Goal: Task Accomplishment & Management: Use online tool/utility

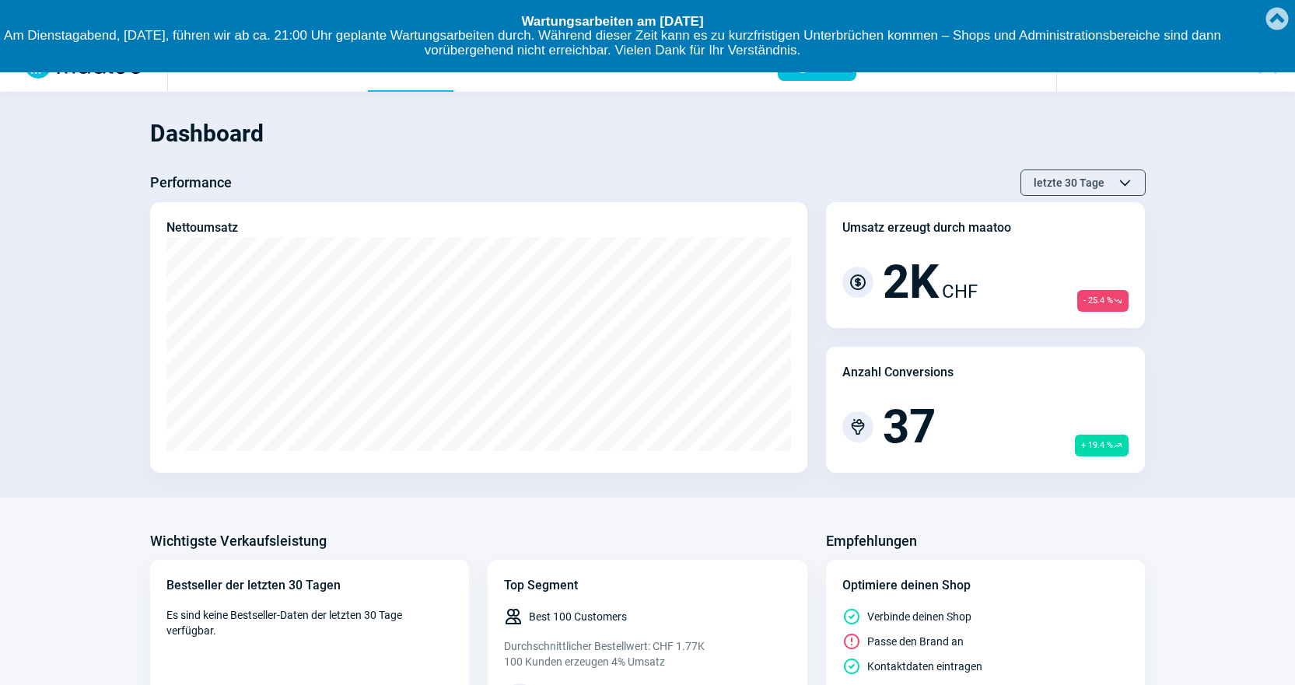
click at [1272, 15] on link "Created with [PERSON_NAME] 2.1.2" at bounding box center [1277, 17] width 31 height 34
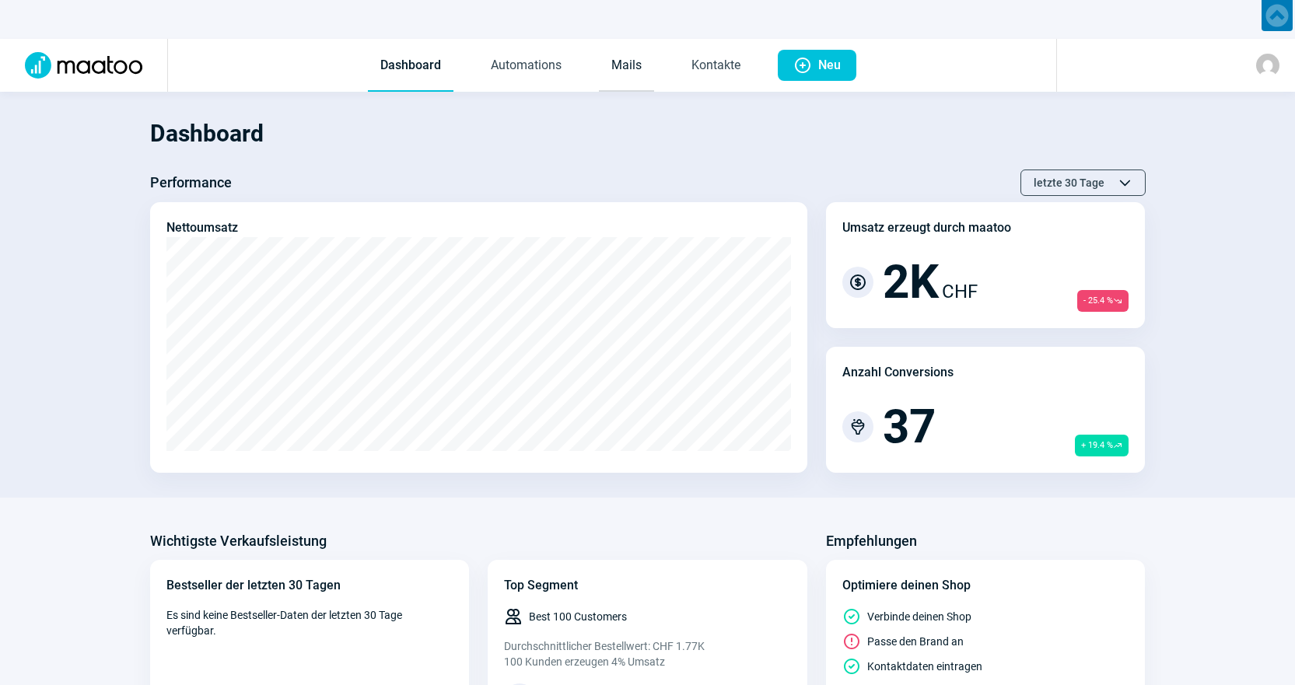
click at [614, 63] on link "Mails" at bounding box center [626, 65] width 55 height 51
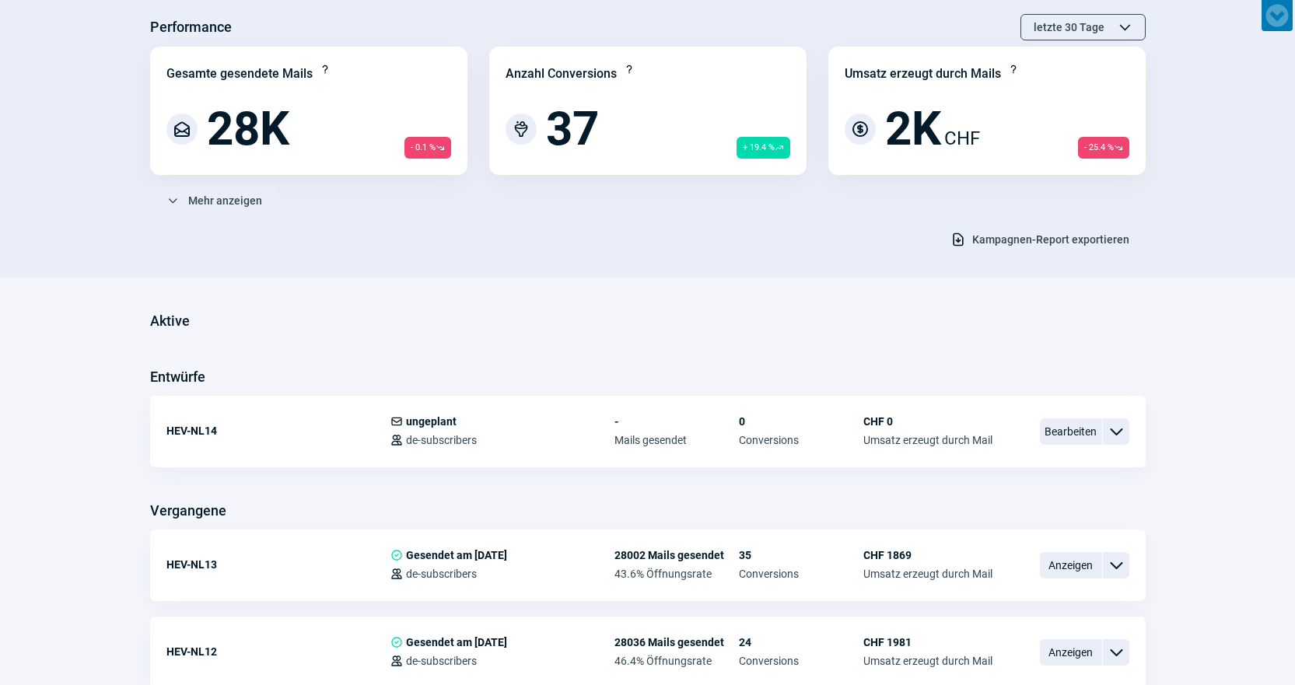
scroll to position [233, 0]
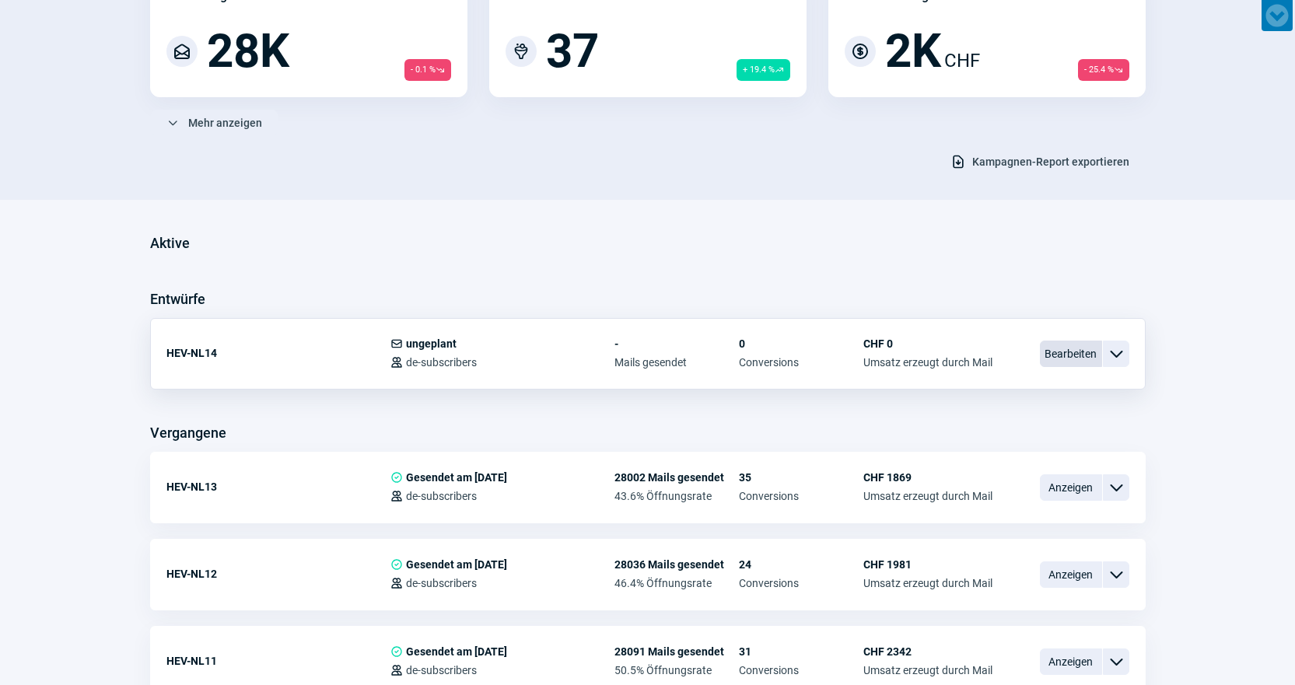
click at [1064, 352] on span "Bearbeiten" at bounding box center [1071, 354] width 62 height 26
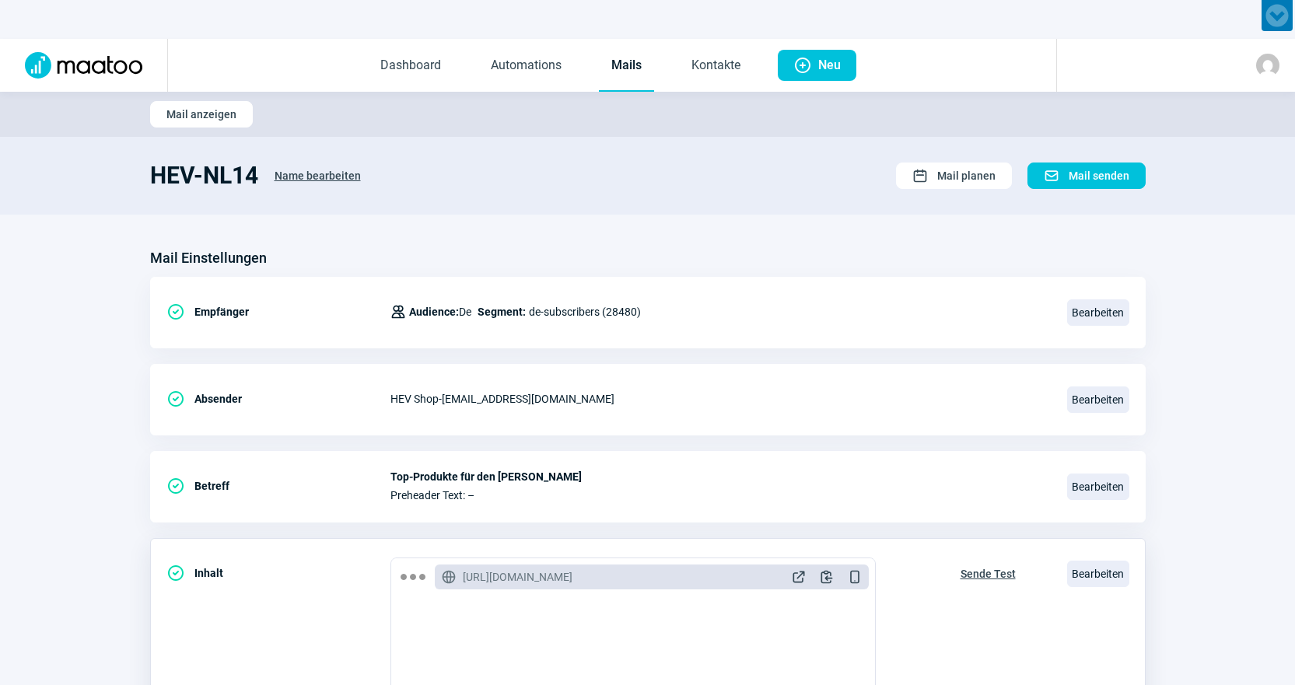
click at [1000, 568] on span "Sende Test" at bounding box center [988, 574] width 55 height 25
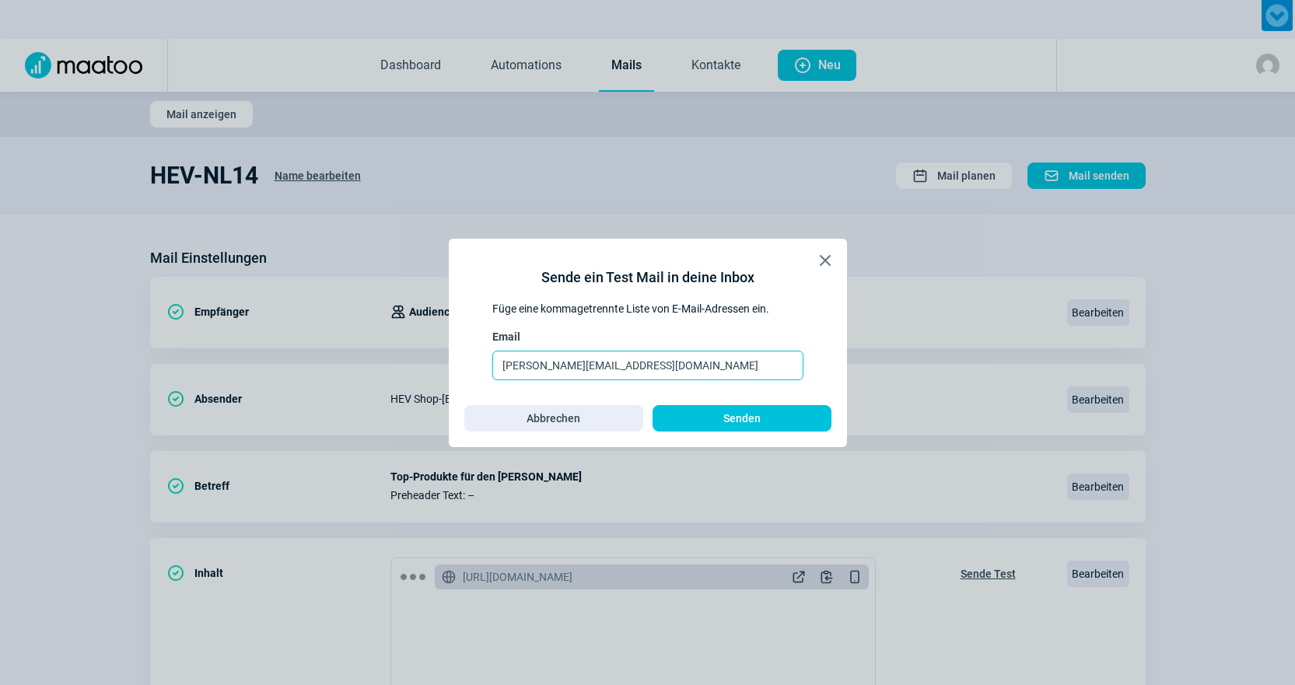
drag, startPoint x: 645, startPoint y: 362, endPoint x: 151, endPoint y: 301, distance: 497.7
click at [151, 301] on div "X icon Sende ein Test Mail in deine Inbox Füge eine kommagetrennte Liste von E-…" at bounding box center [647, 342] width 1295 height 685
type input "d"
type input "[EMAIL_ADDRESS][DOMAIN_NAME]"
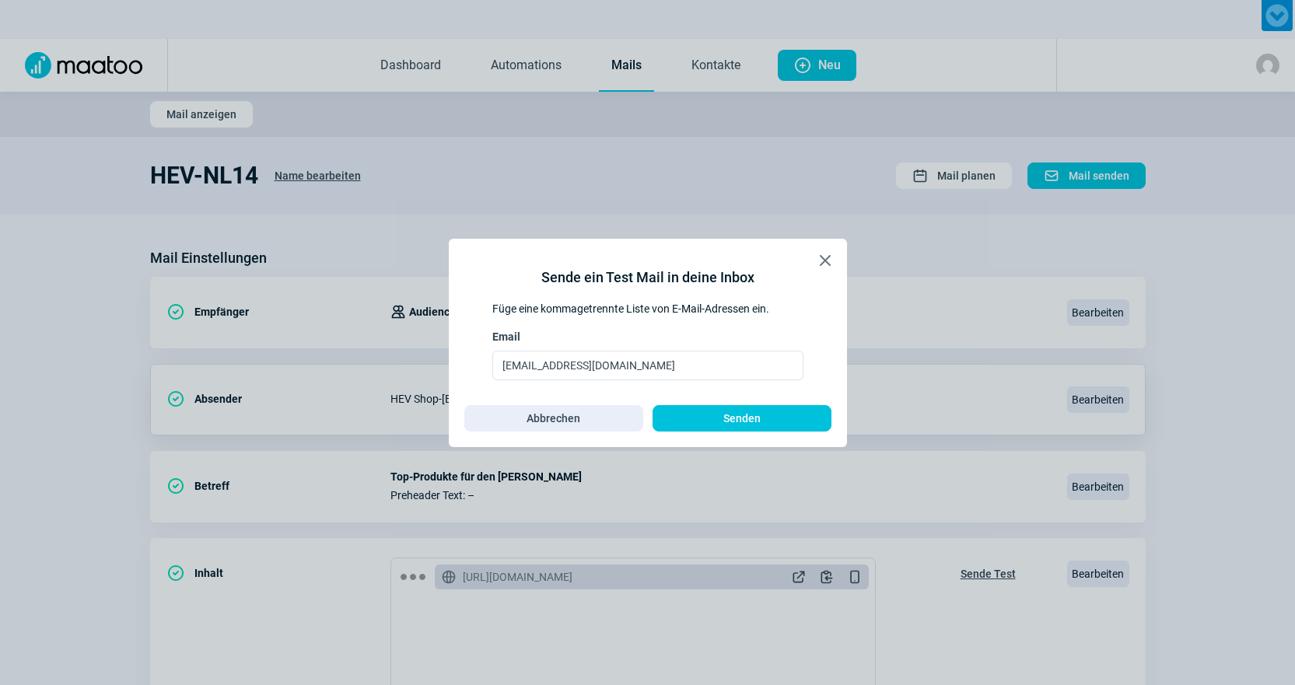
click at [723, 429] on span "Senden" at bounding box center [742, 418] width 146 height 25
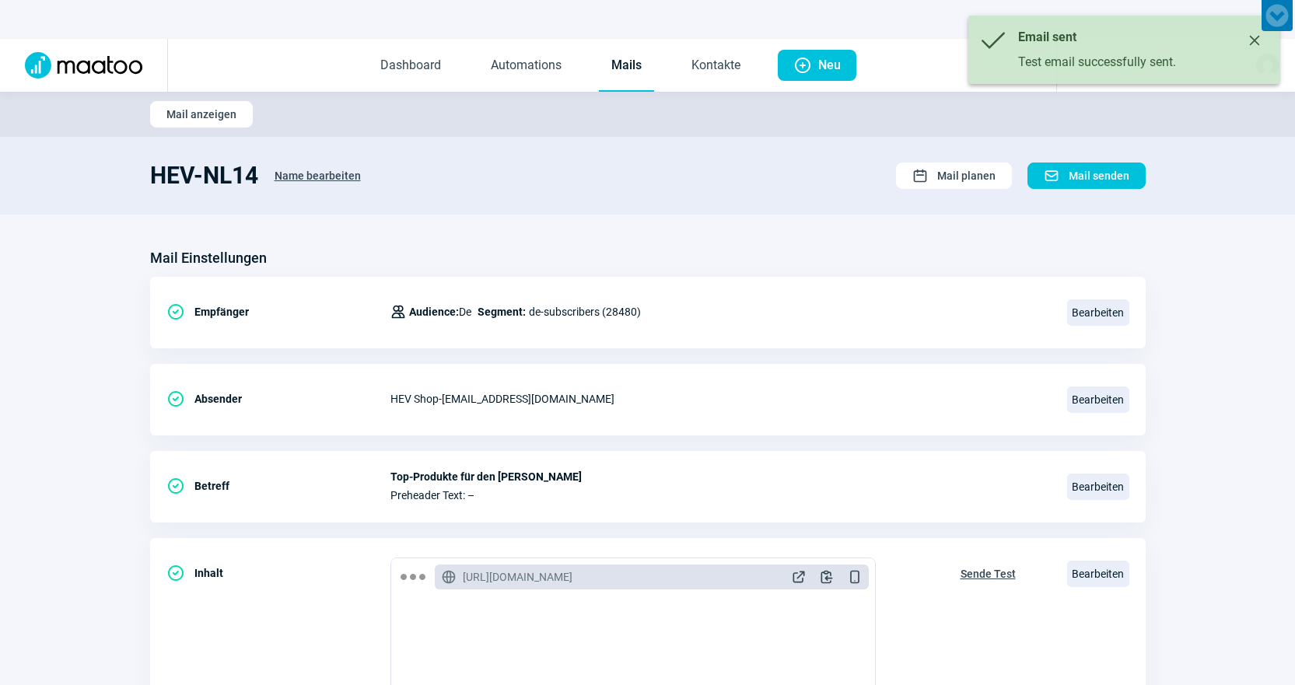
click at [628, 66] on link "Mails" at bounding box center [626, 65] width 55 height 51
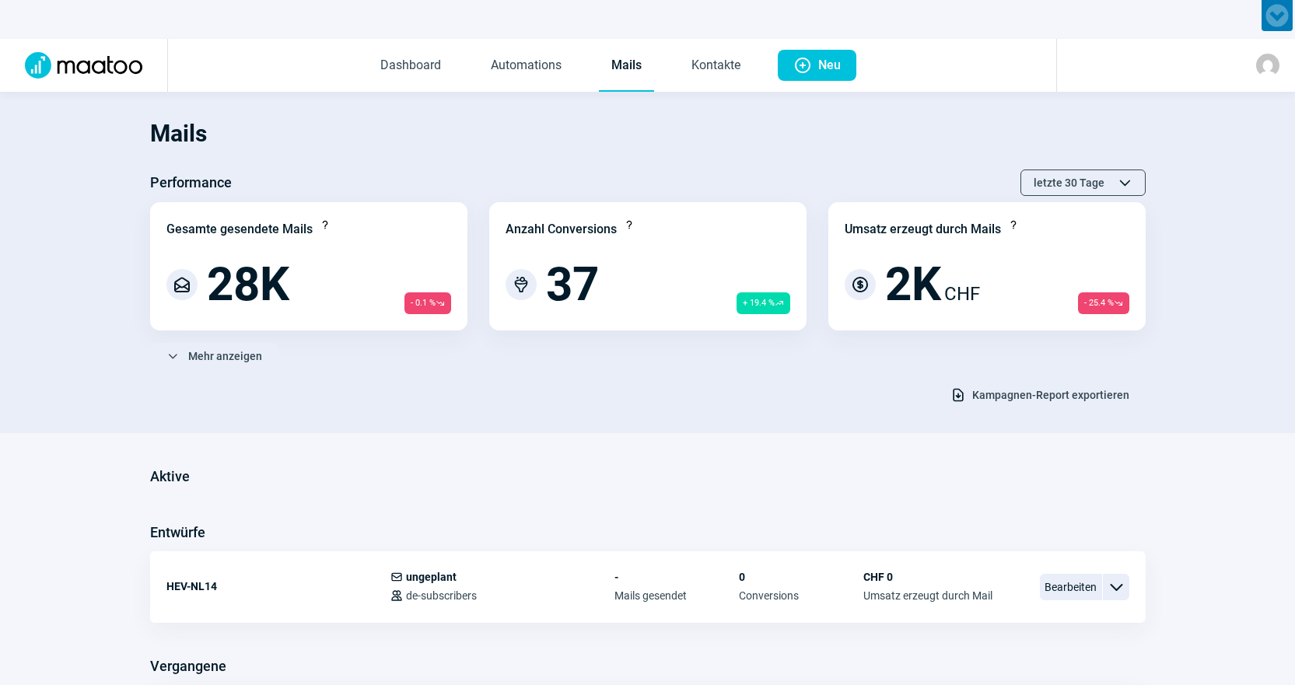
click at [733, 138] on h1 "Mails" at bounding box center [648, 133] width 996 height 53
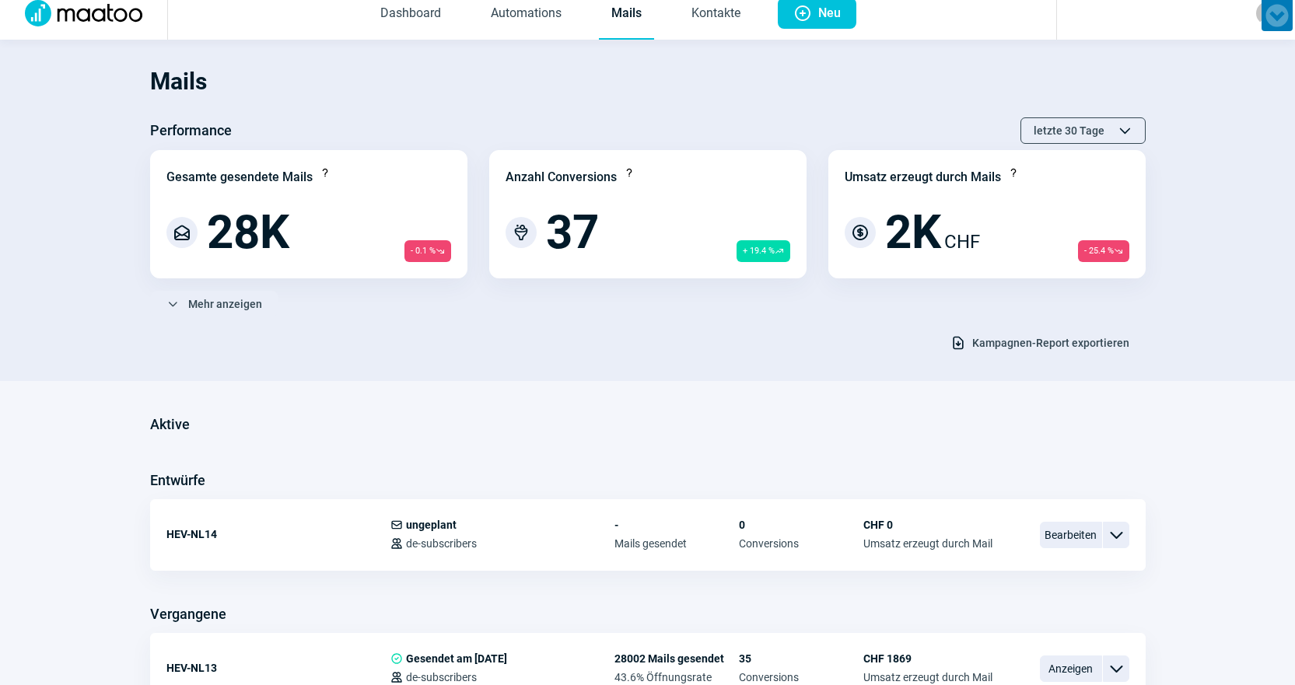
scroll to position [156, 0]
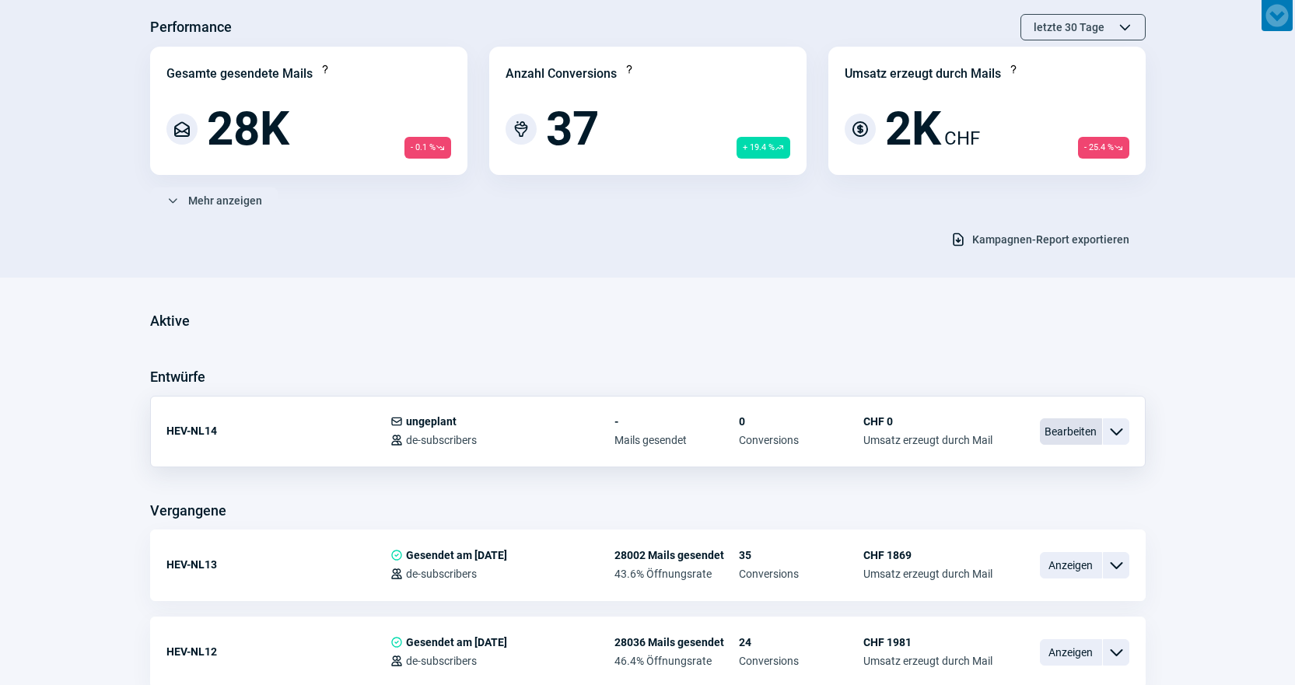
click at [1058, 425] on span "Bearbeiten" at bounding box center [1071, 431] width 62 height 26
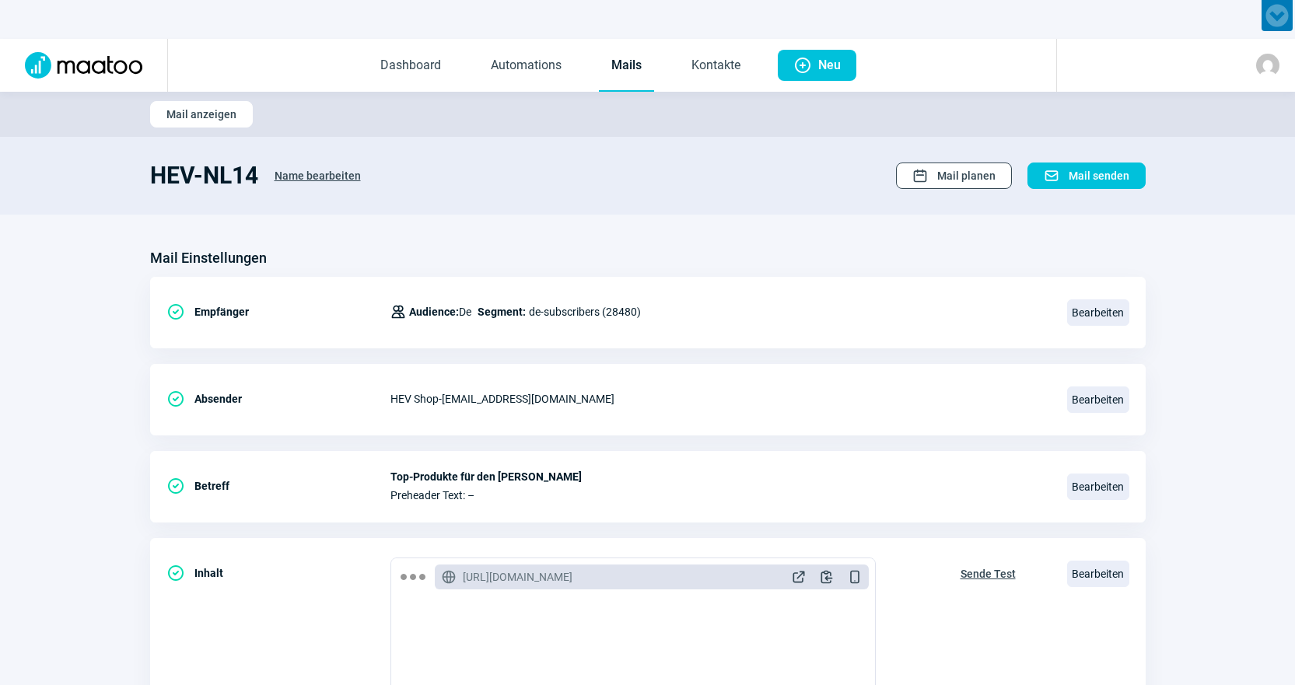
click at [936, 176] on span "Calendar icon Mail planen" at bounding box center [953, 175] width 83 height 25
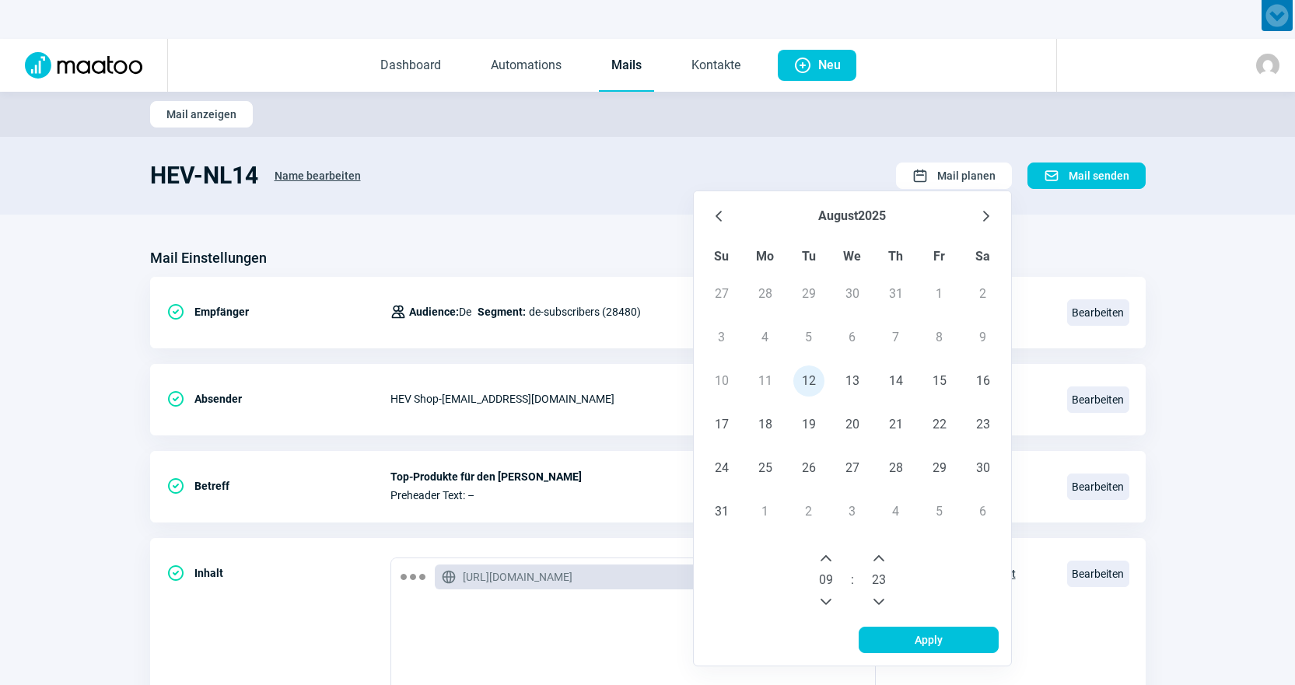
click at [828, 566] on button "Next Hour" at bounding box center [826, 558] width 25 height 25
click at [832, 558] on icon "Next Hour" at bounding box center [826, 558] width 12 height 12
click at [831, 558] on icon "Next Hour" at bounding box center [826, 558] width 12 height 12
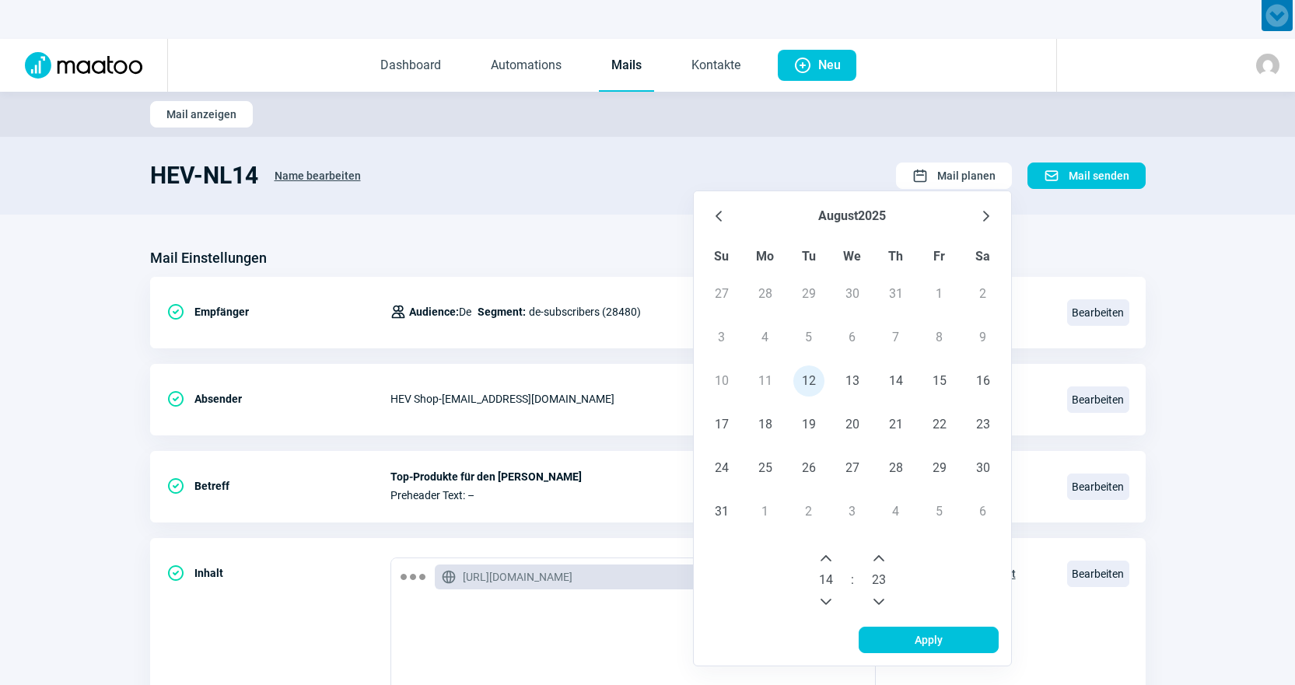
click at [831, 558] on icon "Next Hour" at bounding box center [826, 558] width 12 height 12
click at [882, 559] on icon "Next Minute" at bounding box center [878, 558] width 11 height 6
click at [884, 558] on icon "Next Minute" at bounding box center [879, 558] width 12 height 12
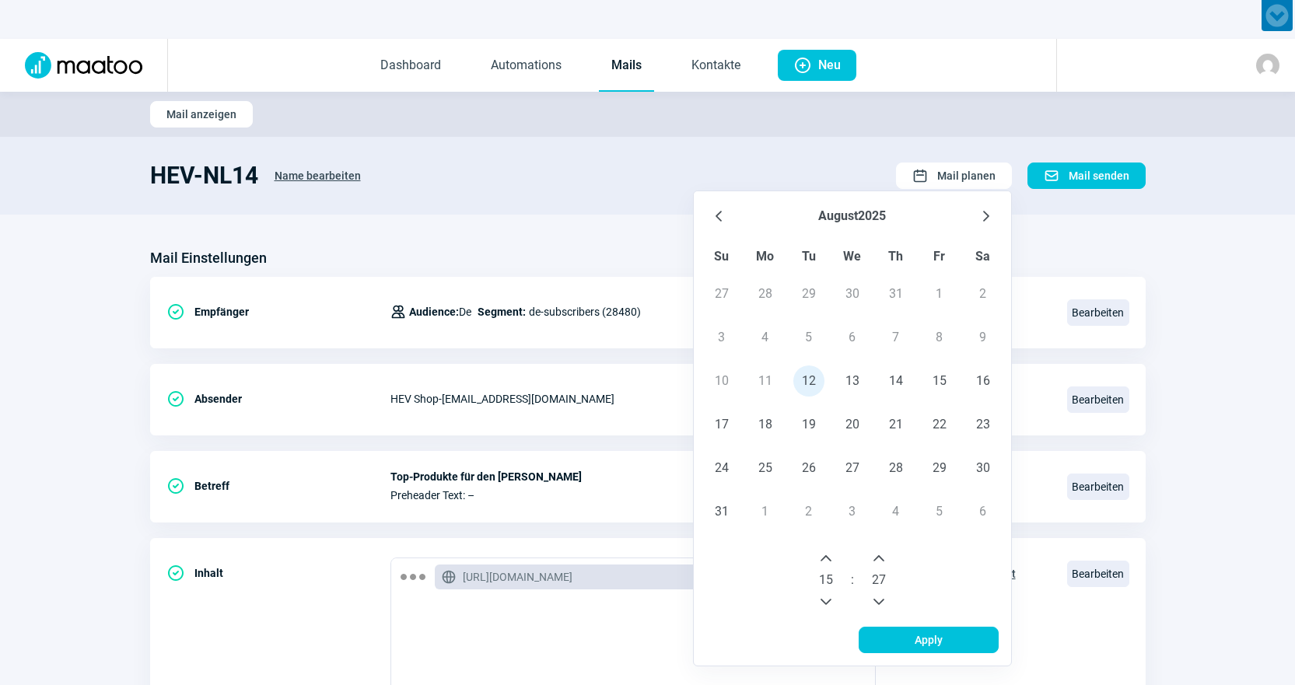
click at [884, 558] on icon "Next Minute" at bounding box center [879, 558] width 12 height 12
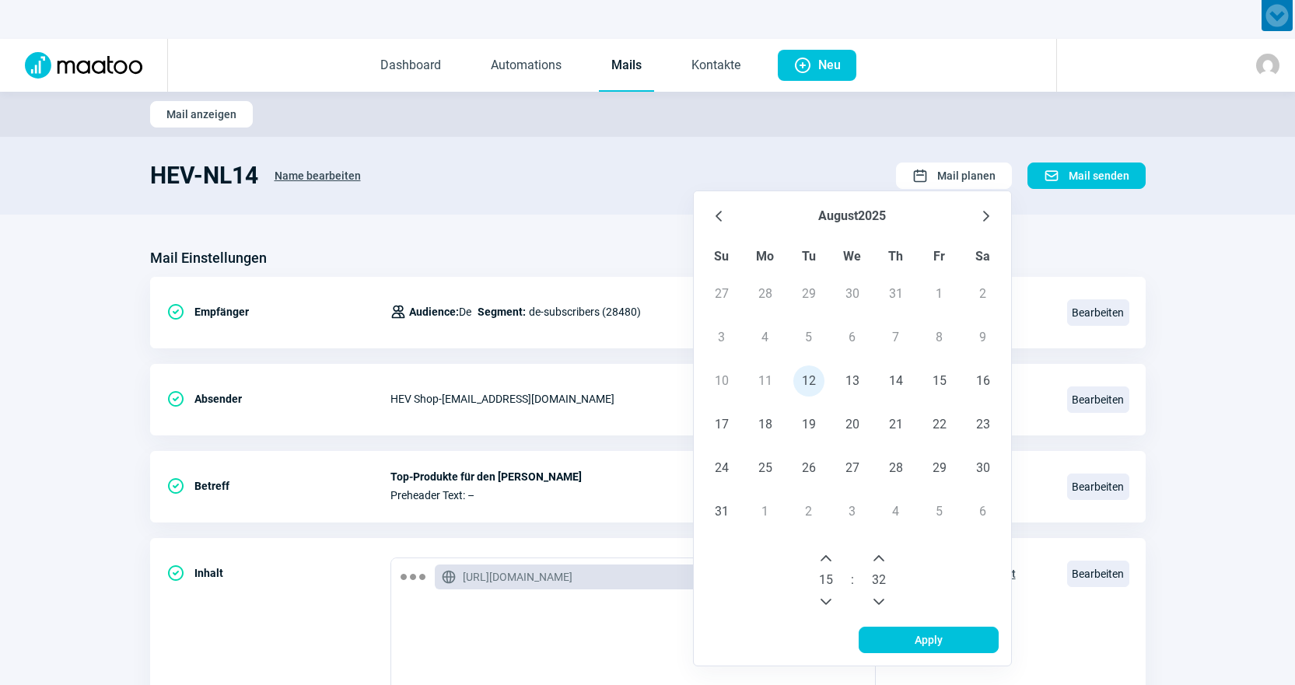
click at [884, 558] on icon "Next Minute" at bounding box center [879, 558] width 12 height 12
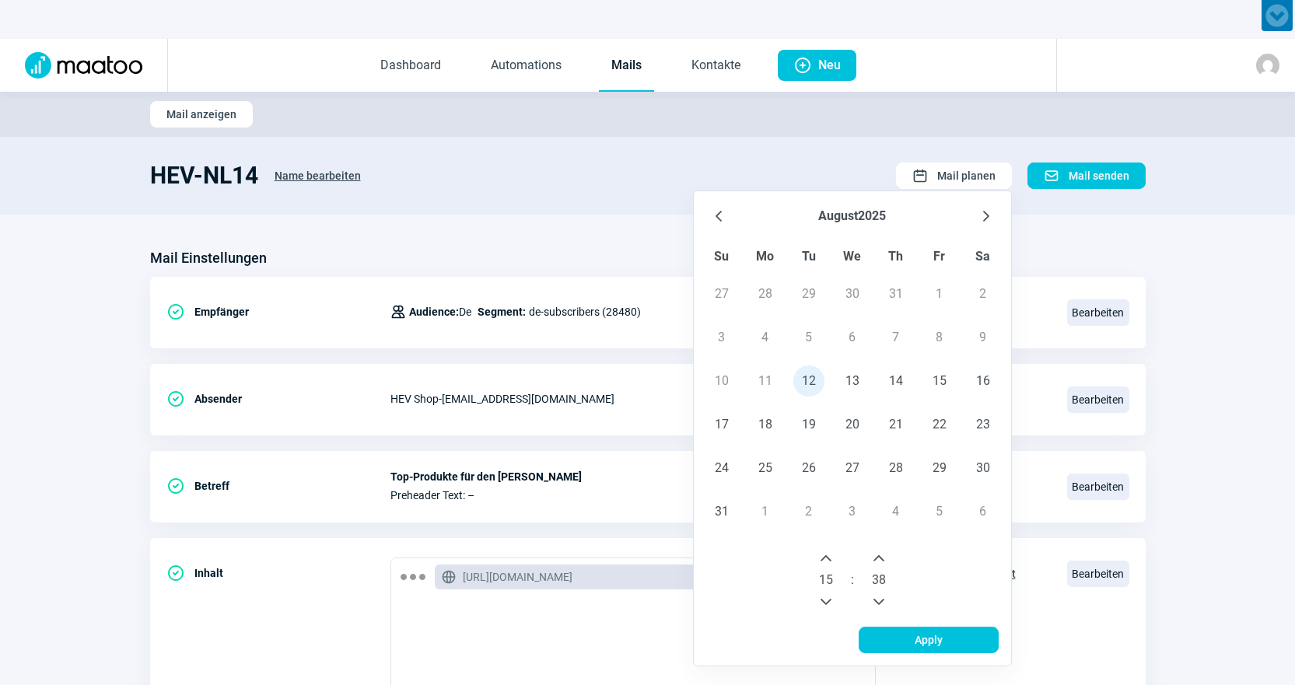
click at [884, 558] on icon "Next Minute" at bounding box center [879, 558] width 12 height 12
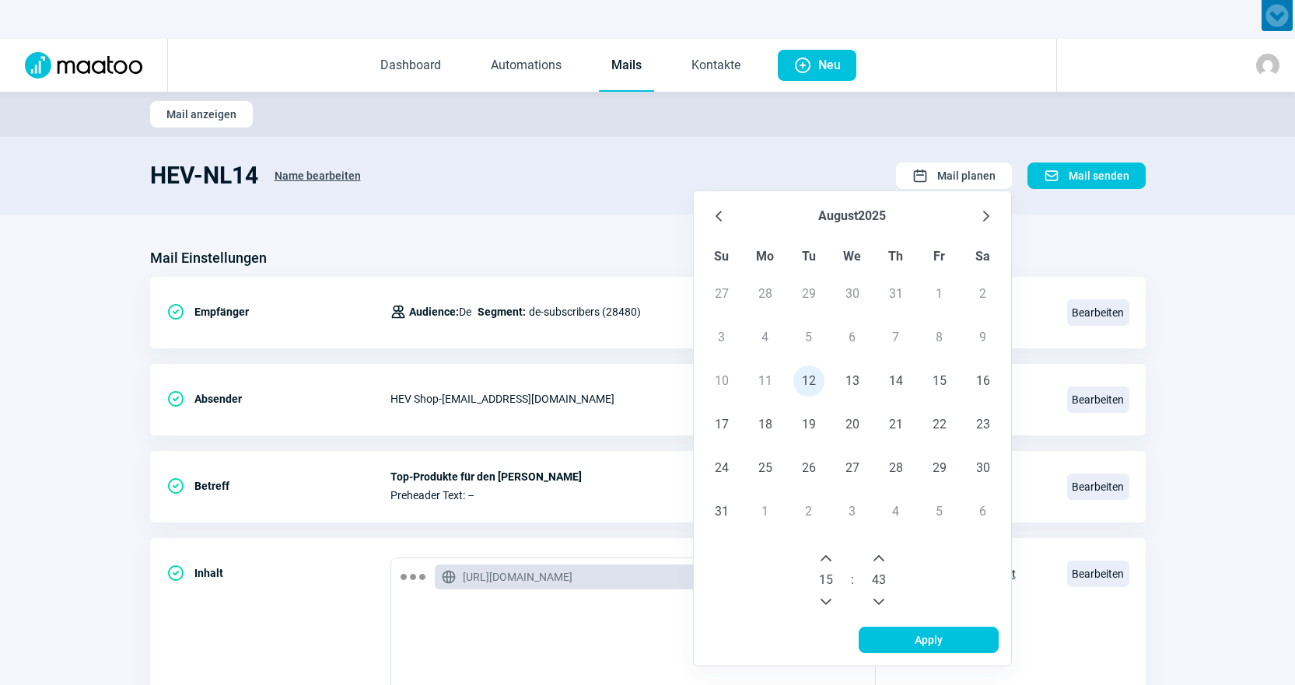
click at [884, 558] on icon "Next Minute" at bounding box center [879, 558] width 12 height 12
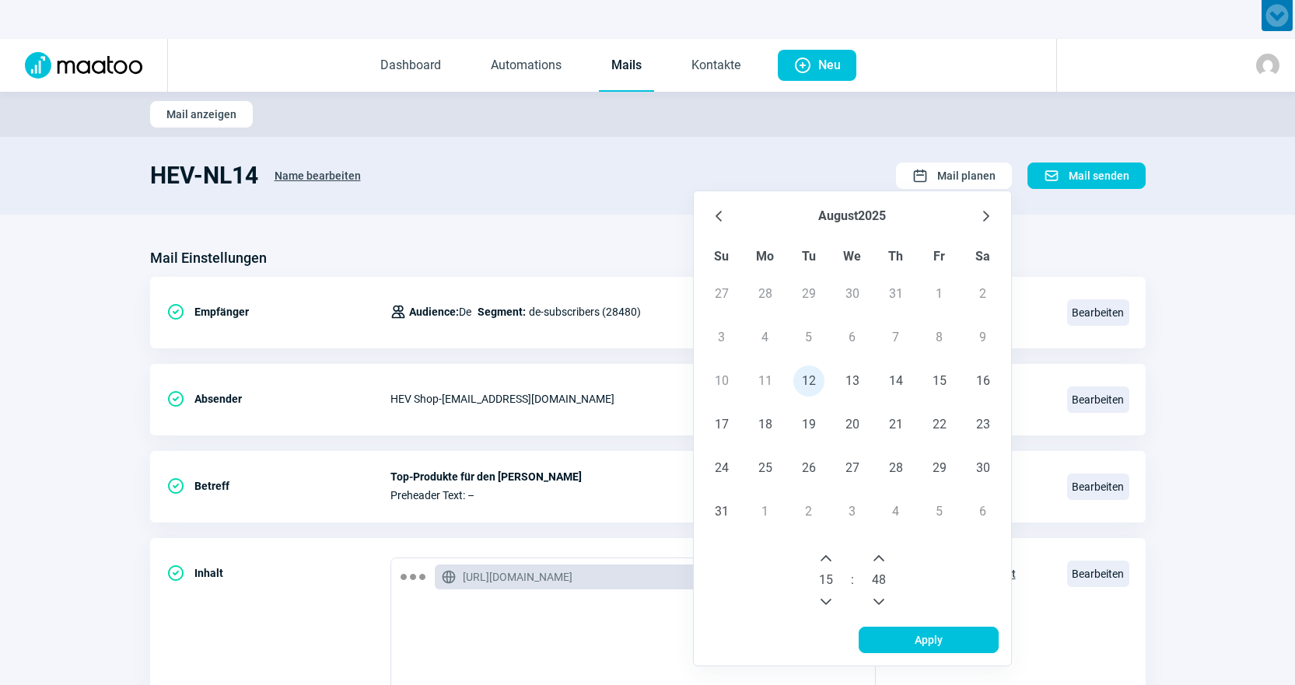
click at [884, 558] on icon "Next Minute" at bounding box center [879, 558] width 12 height 12
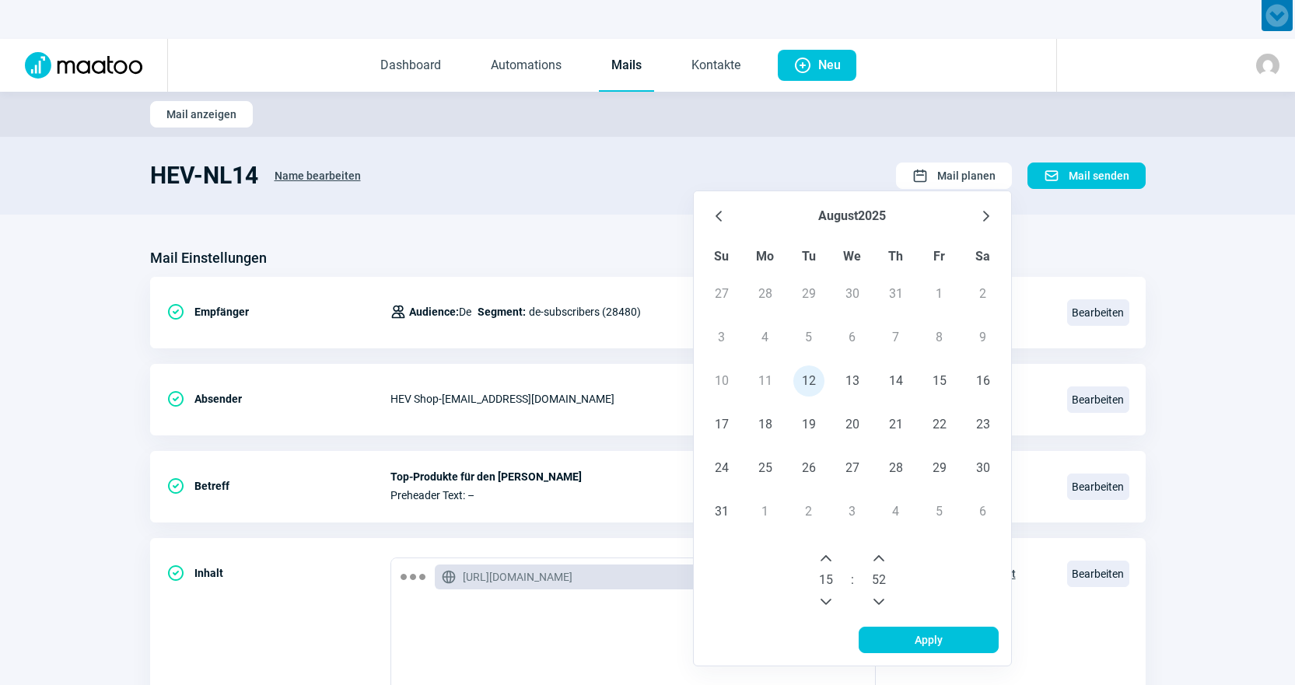
click at [884, 558] on icon "Next Minute" at bounding box center [879, 558] width 12 height 12
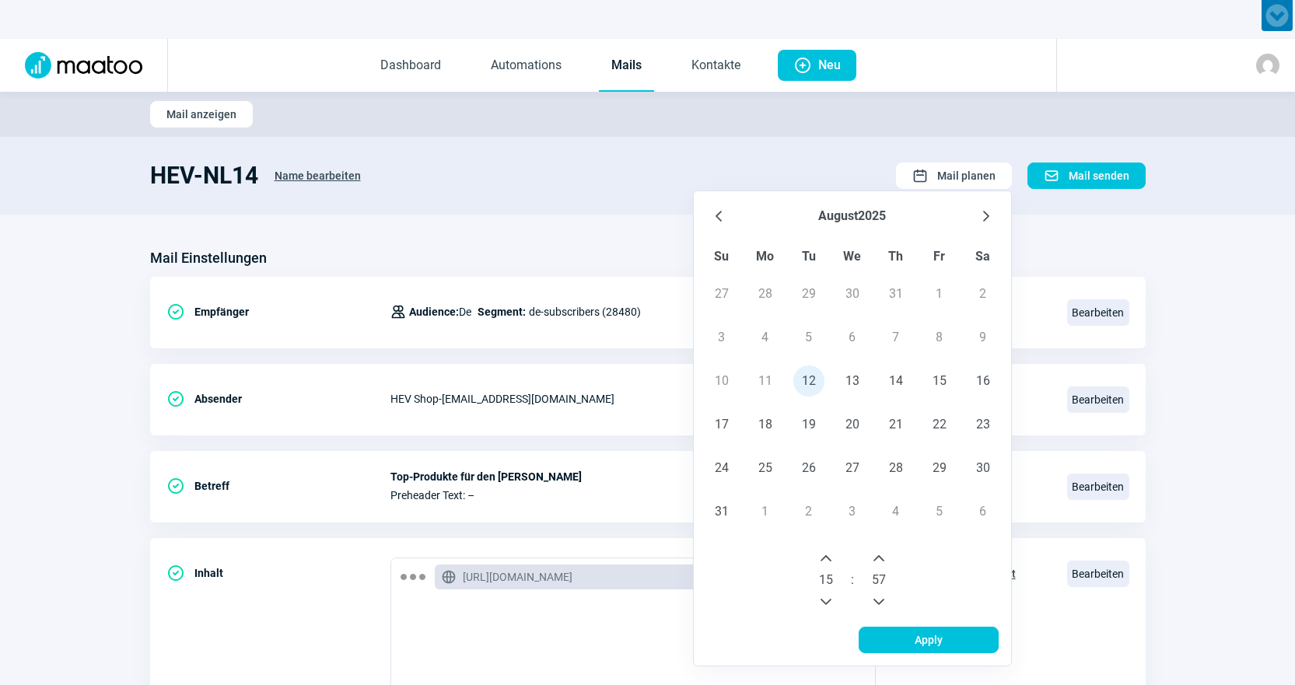
click at [884, 558] on icon "Next Minute" at bounding box center [879, 558] width 12 height 12
click at [912, 638] on span "Apply" at bounding box center [928, 640] width 107 height 25
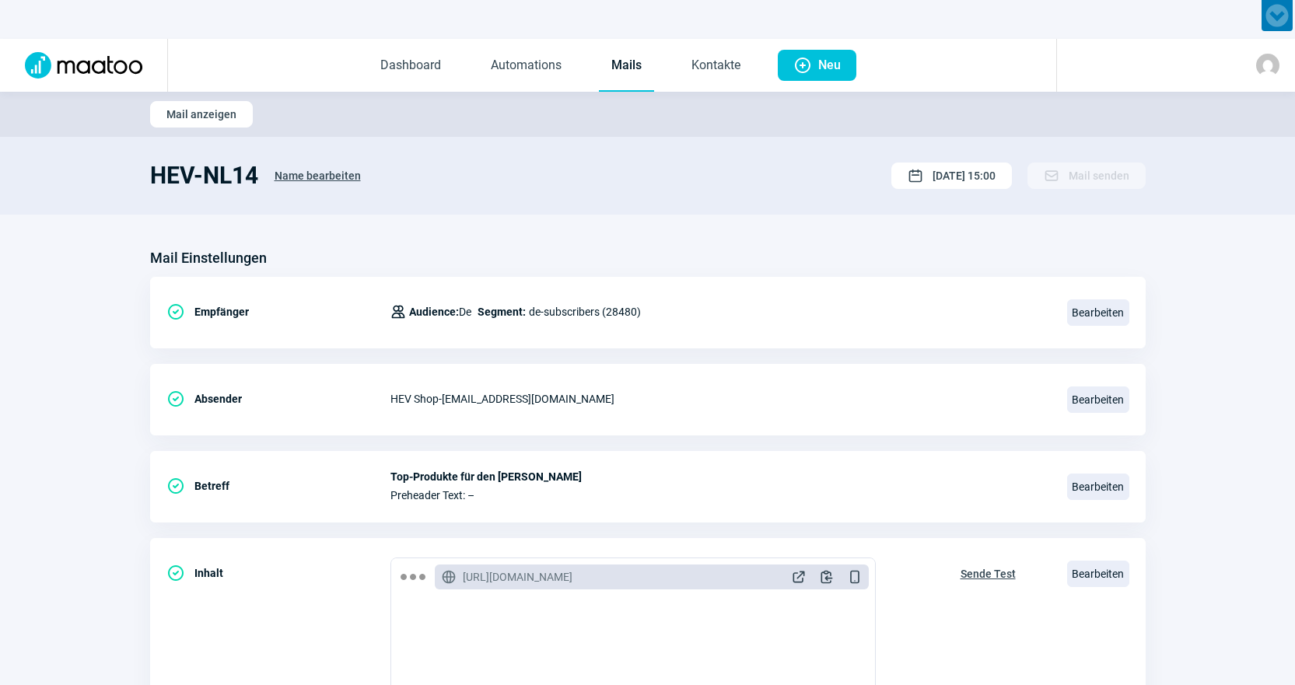
click at [614, 72] on link "Mails" at bounding box center [626, 65] width 55 height 51
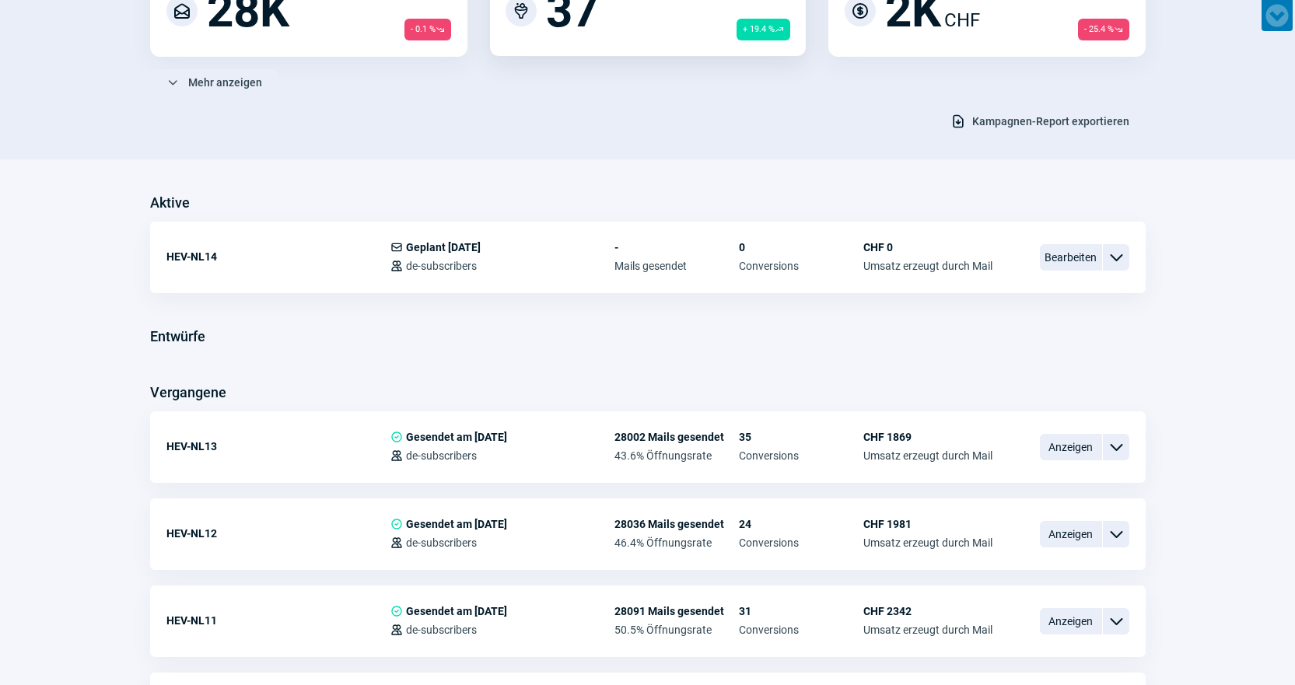
scroll to position [311, 0]
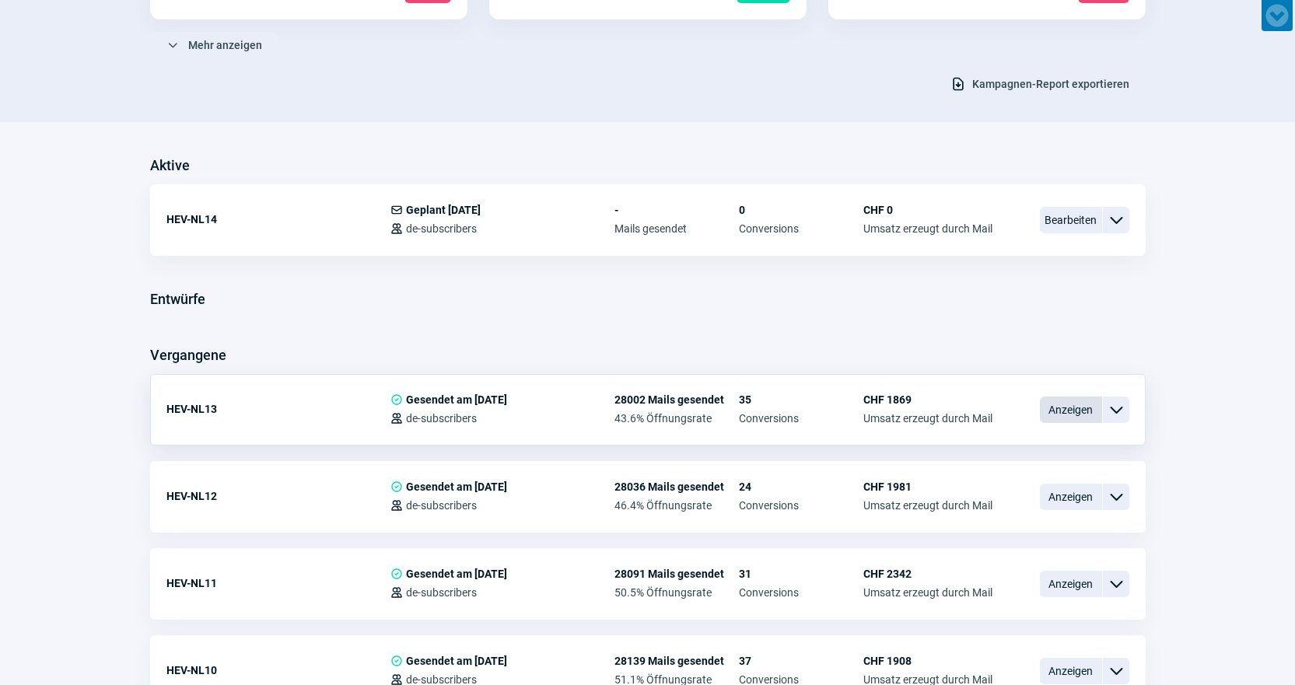
click at [1075, 418] on span "Anzeigen" at bounding box center [1071, 410] width 62 height 26
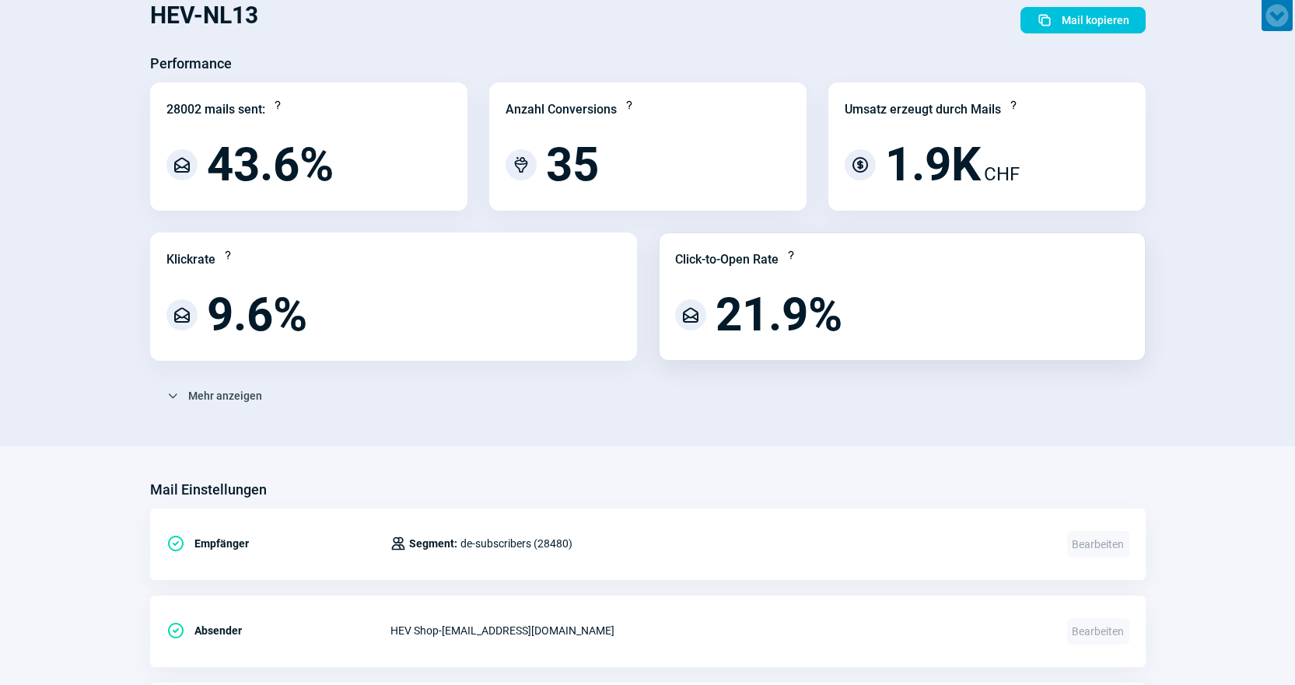
scroll to position [156, 0]
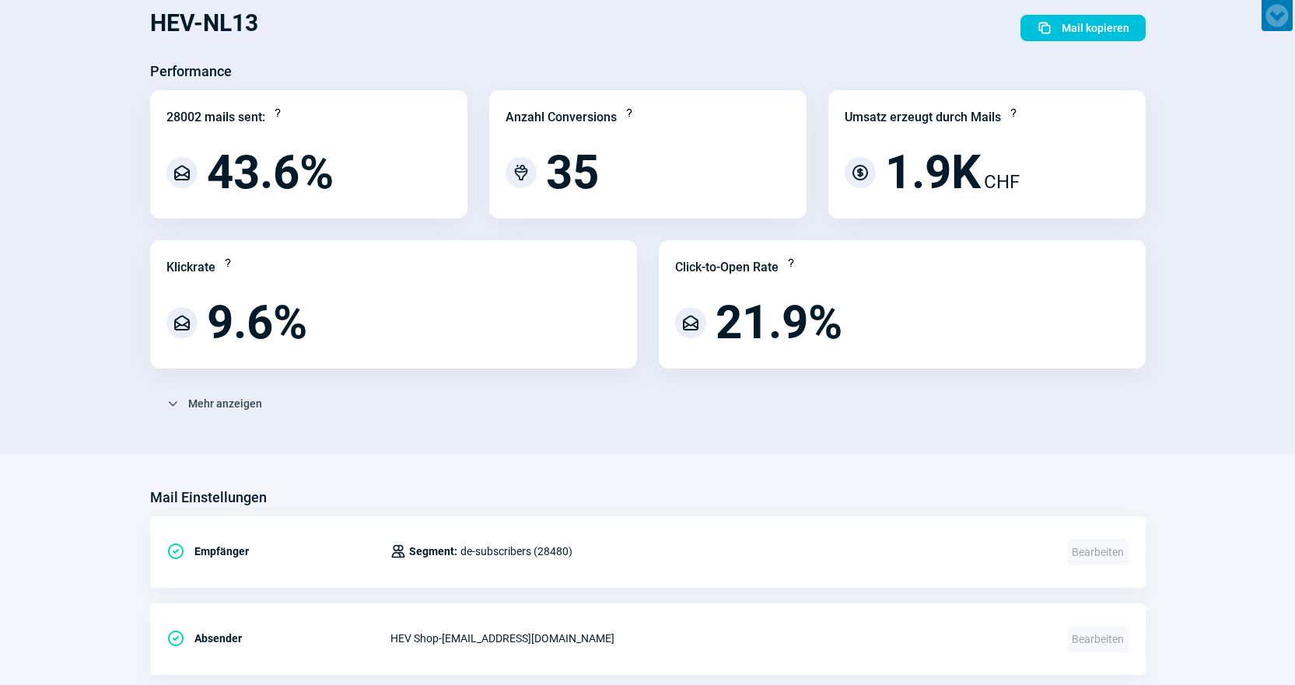
click at [1068, 12] on div "HEV-NL13 Duplicate icon Mail kopieren" at bounding box center [648, 28] width 996 height 62
click at [1072, 31] on span "Mail kopieren" at bounding box center [1096, 28] width 68 height 25
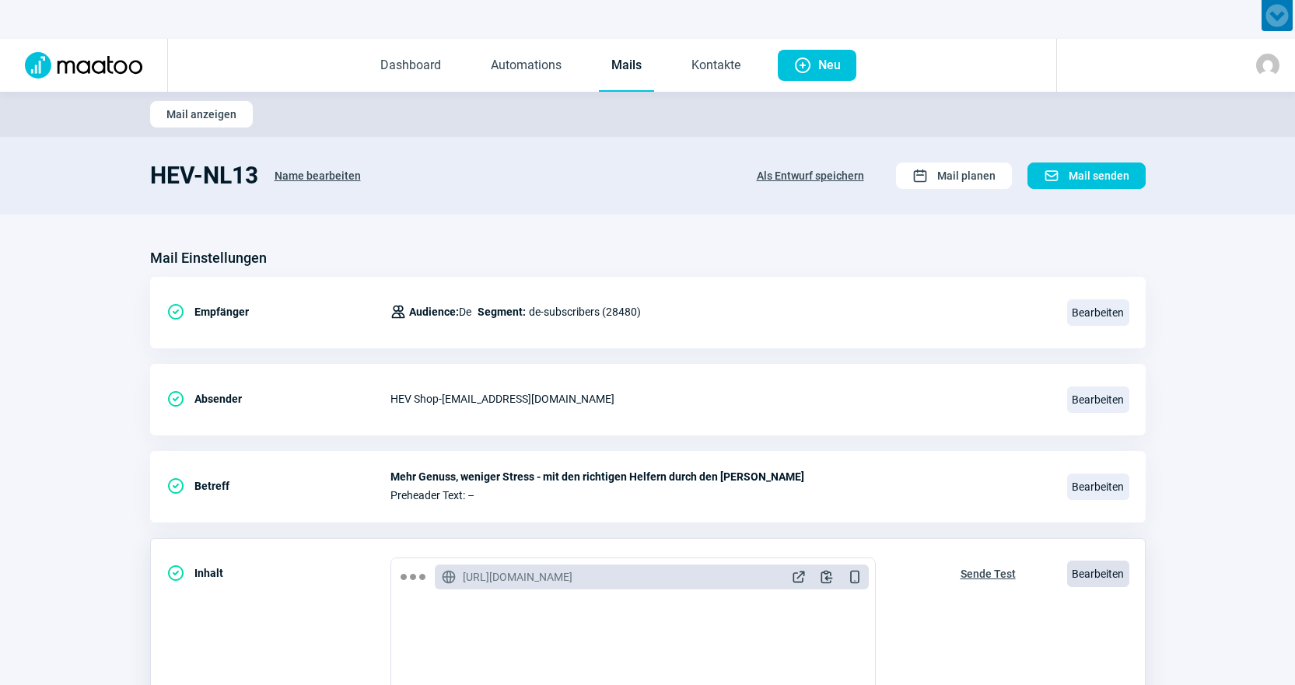
click at [1105, 564] on span "Bearbeiten" at bounding box center [1098, 574] width 62 height 26
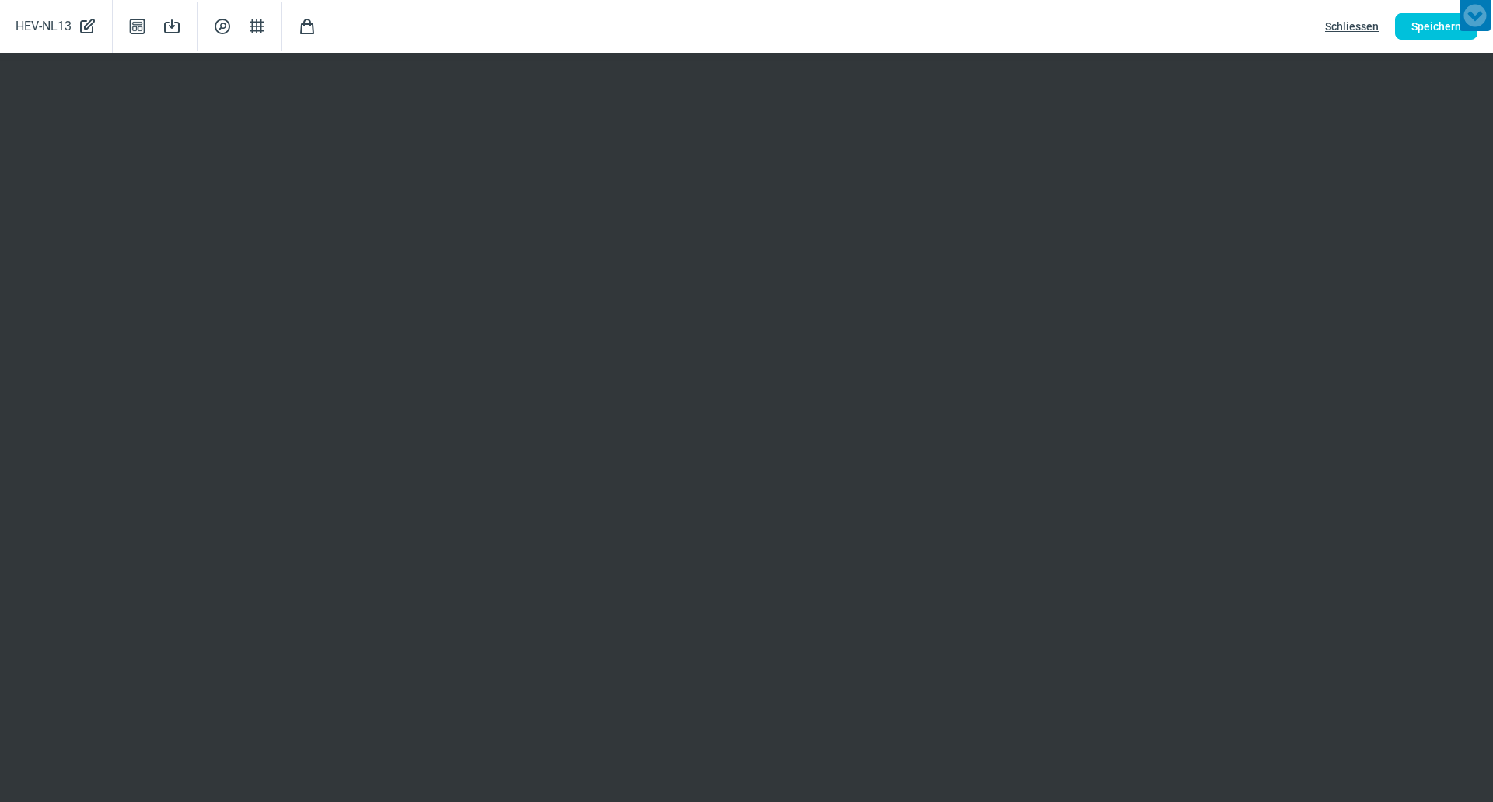
click at [1306, 30] on span "Schliessen" at bounding box center [1352, 26] width 54 height 25
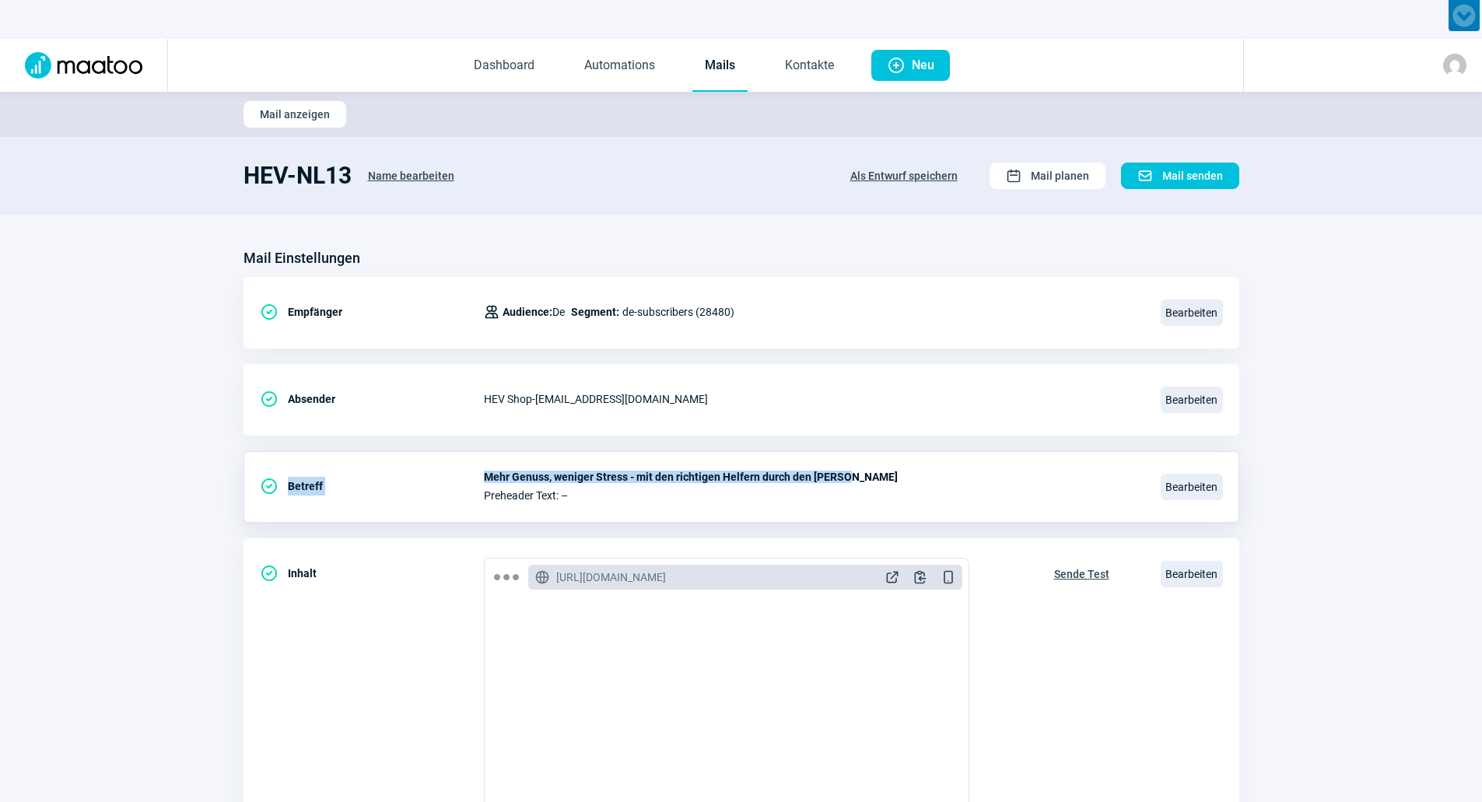
drag, startPoint x: 478, startPoint y: 468, endPoint x: 866, endPoint y: 478, distance: 387.5
click at [865, 538] on div "CheckCircle icon Betreff Mehr Genuss, weniger Stress - mit den richtigen Helfer…" at bounding box center [741, 726] width 996 height 376
click at [884, 538] on div "CheckCircle icon Betreff Mehr Genuss, weniger Stress - mit den richtigen Helfer…" at bounding box center [741, 726] width 996 height 376
click at [778, 538] on div "CheckCircle icon Betreff Mehr Genuss, weniger Stress - mit den richtigen Helfer…" at bounding box center [741, 726] width 996 height 376
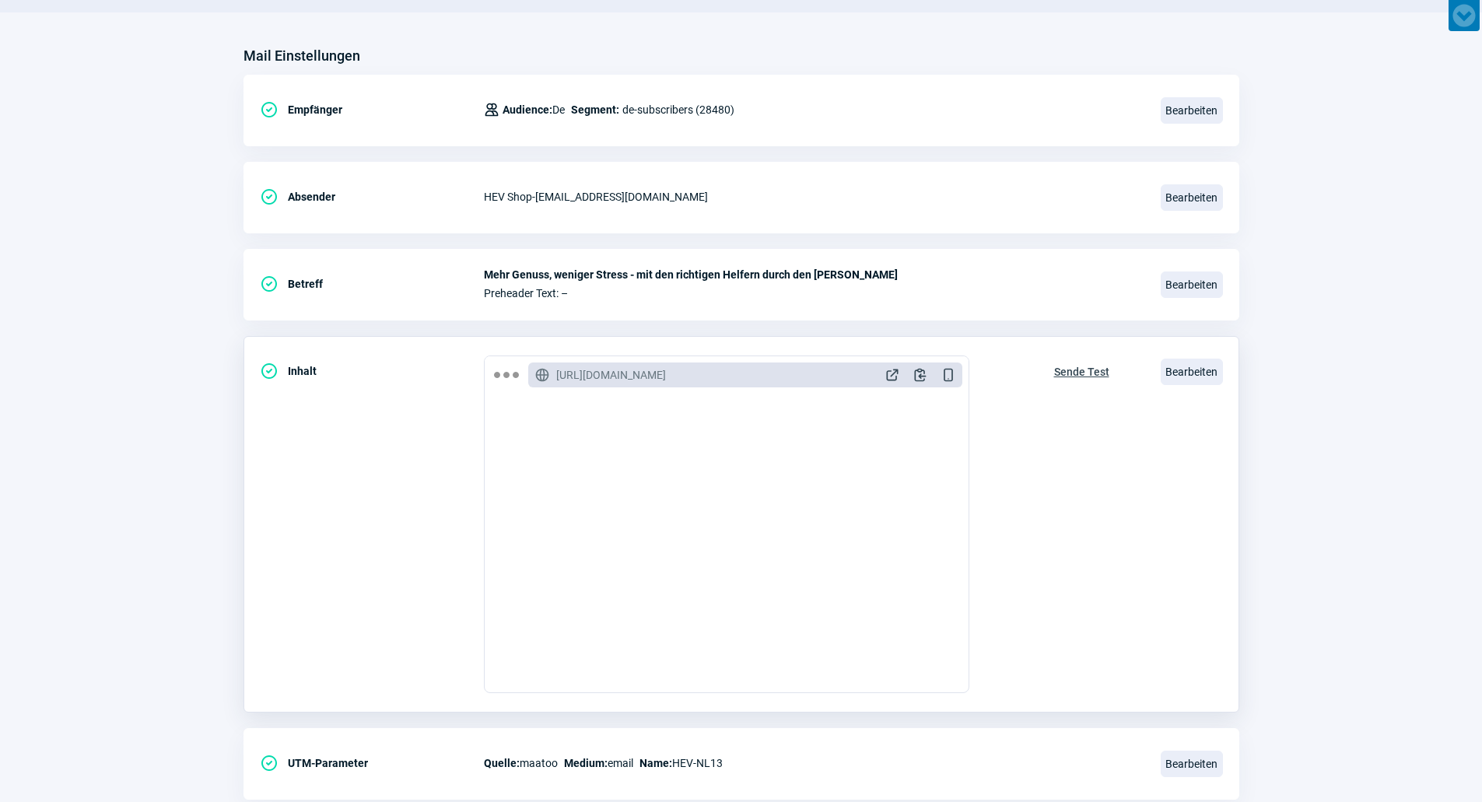
scroll to position [247, 0]
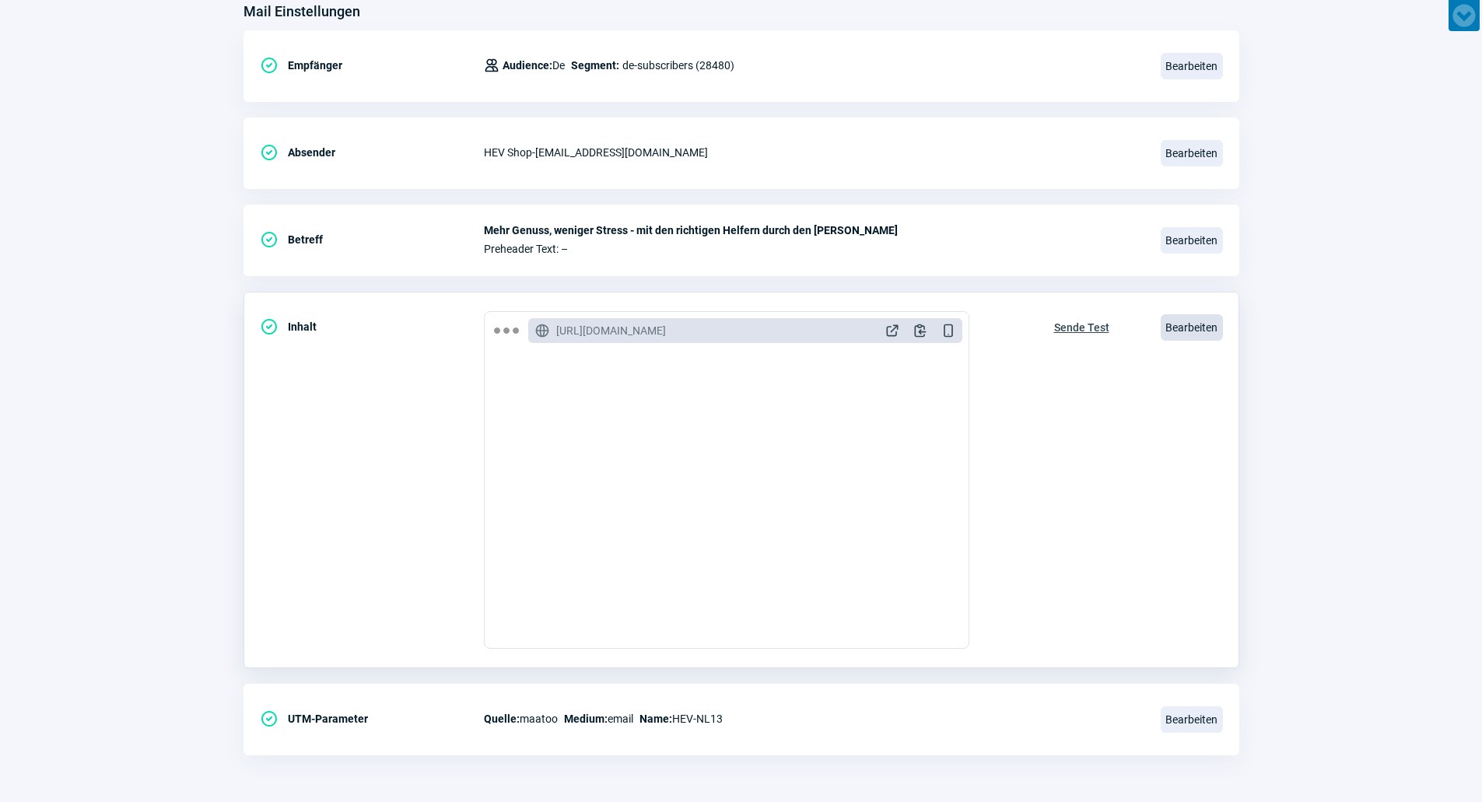
click at [1207, 335] on span "Bearbeiten" at bounding box center [1192, 327] width 62 height 26
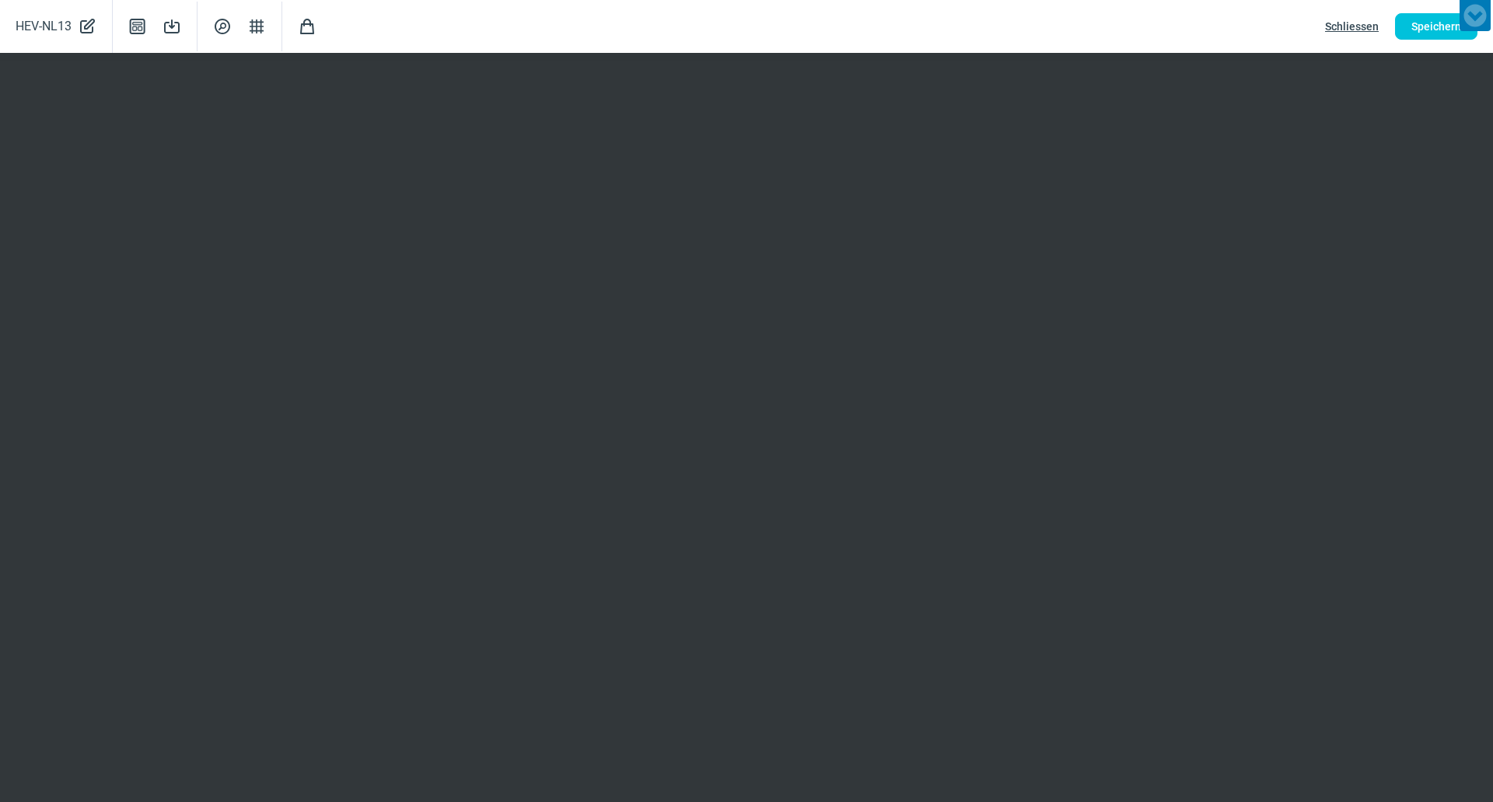
click at [1306, 26] on span "Schliessen" at bounding box center [1352, 26] width 54 height 25
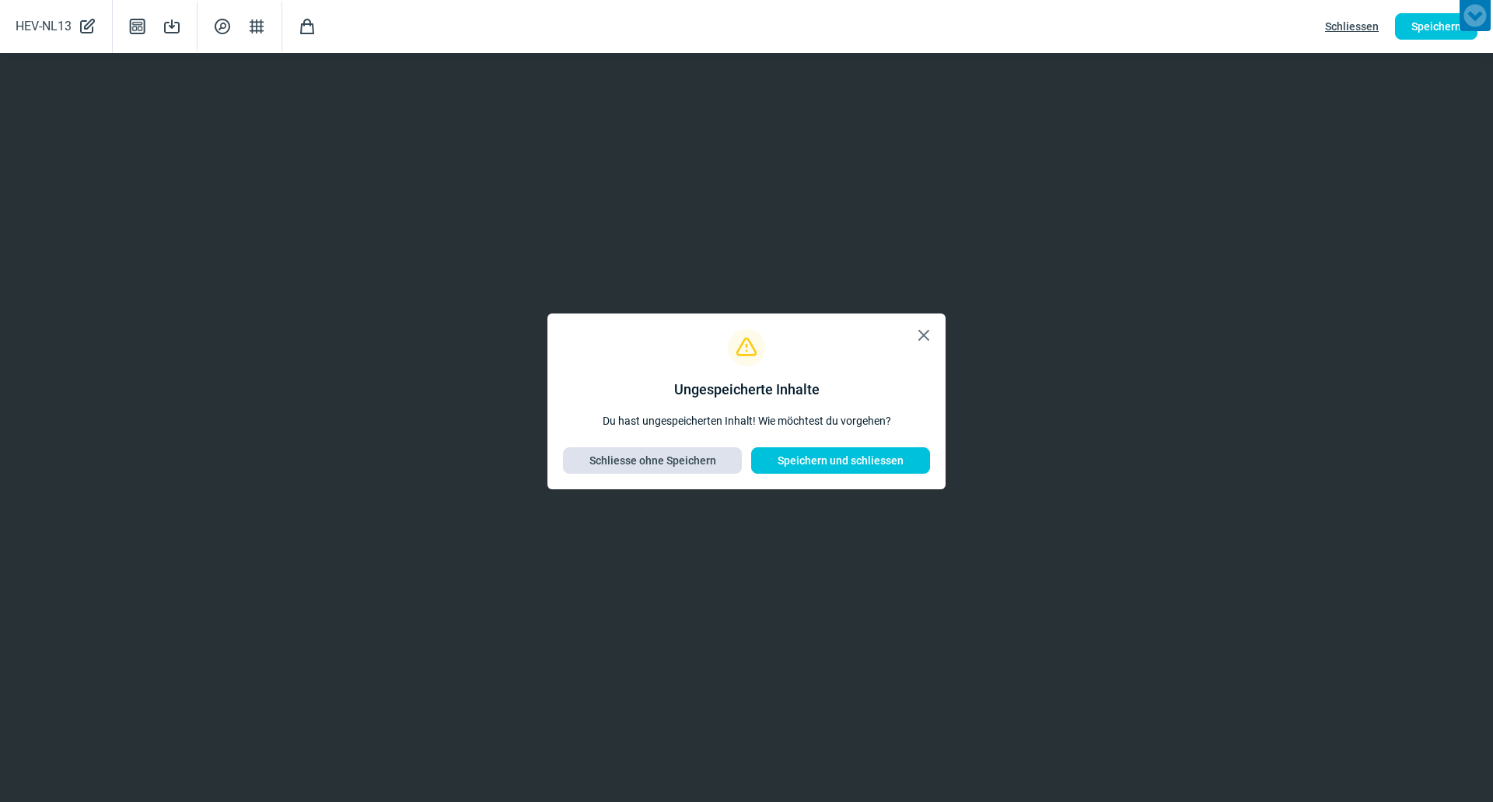
click at [674, 464] on span "Schliesse ohne Speichern" at bounding box center [653, 460] width 127 height 25
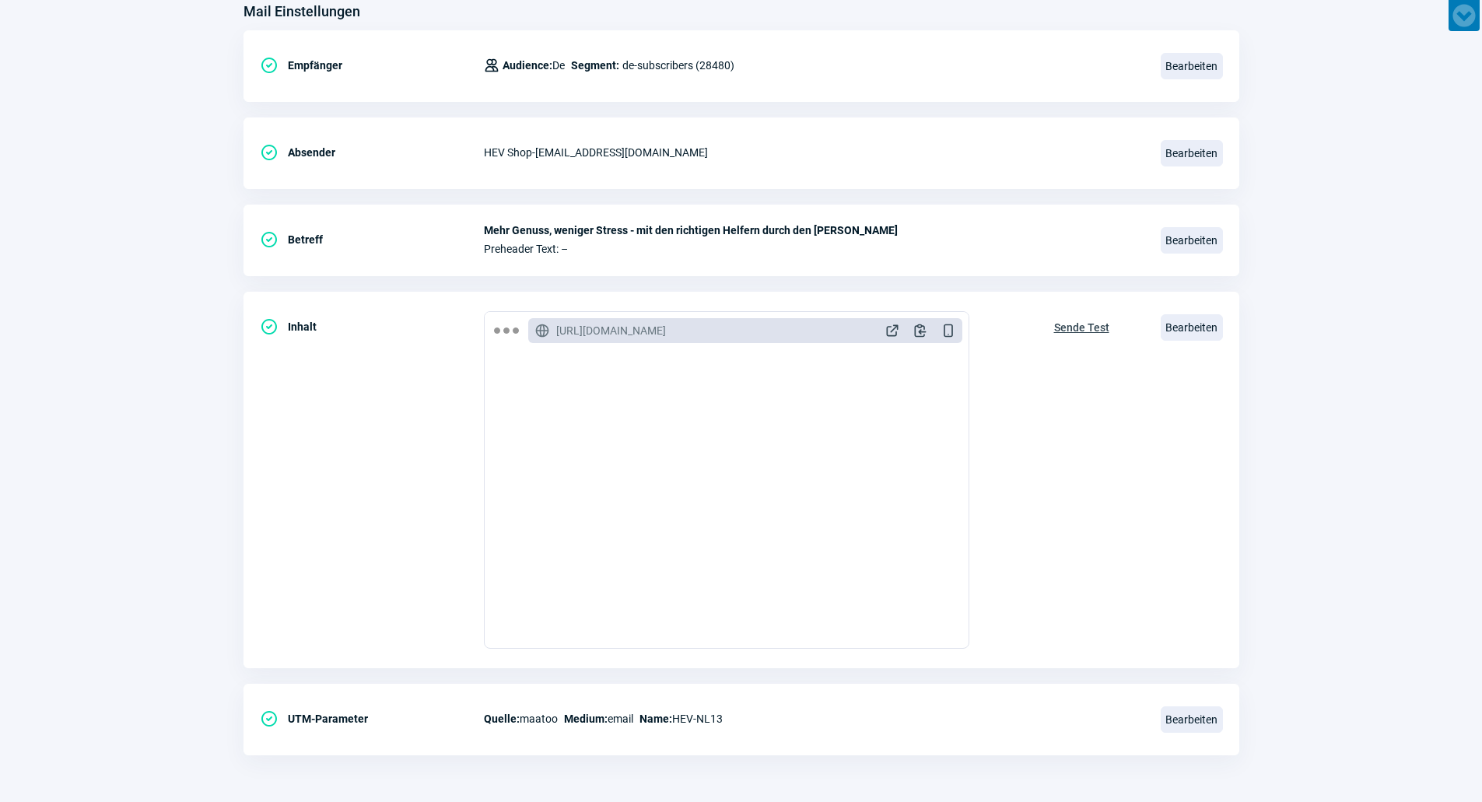
scroll to position [0, 0]
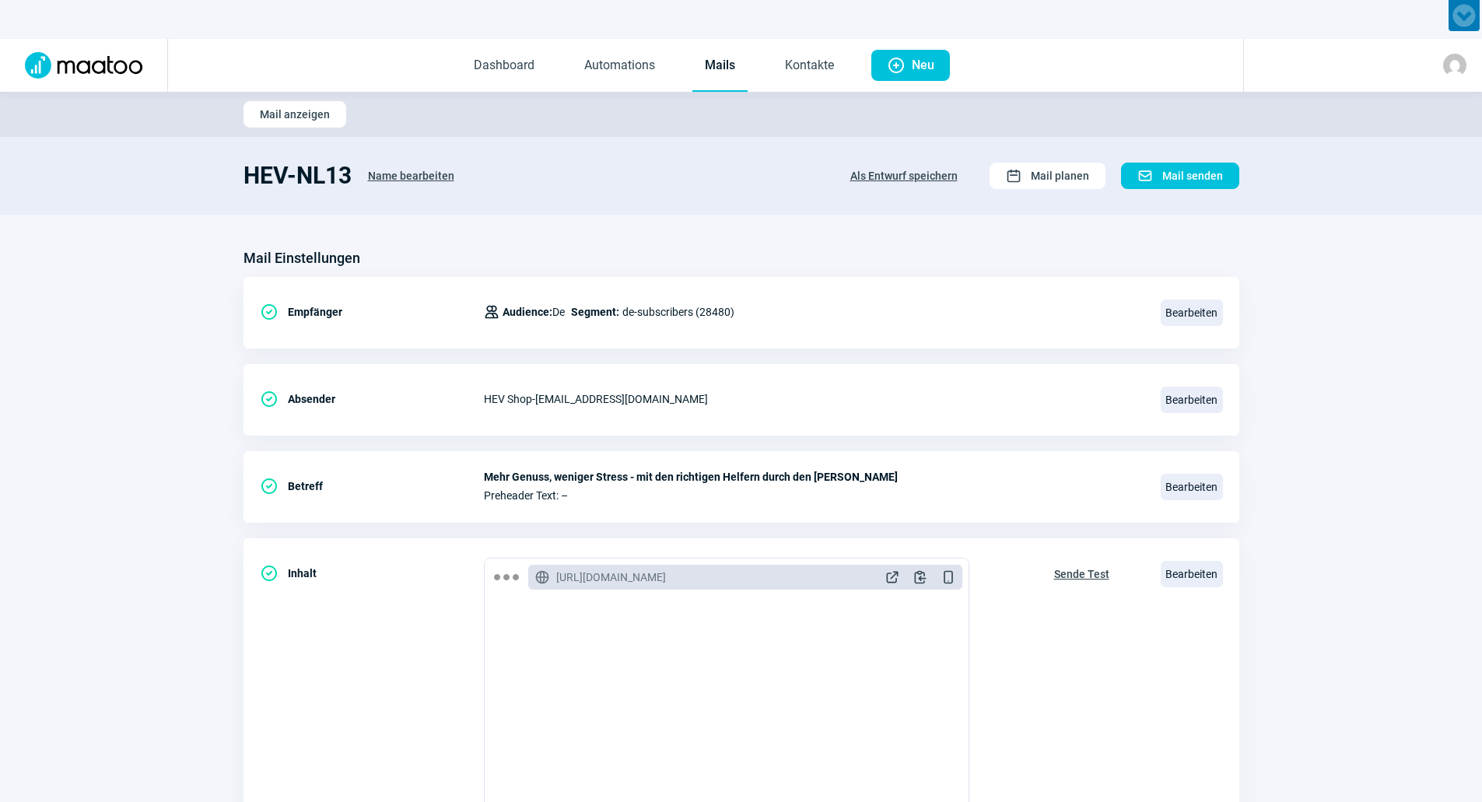
click at [712, 69] on link "Mails" at bounding box center [719, 65] width 55 height 51
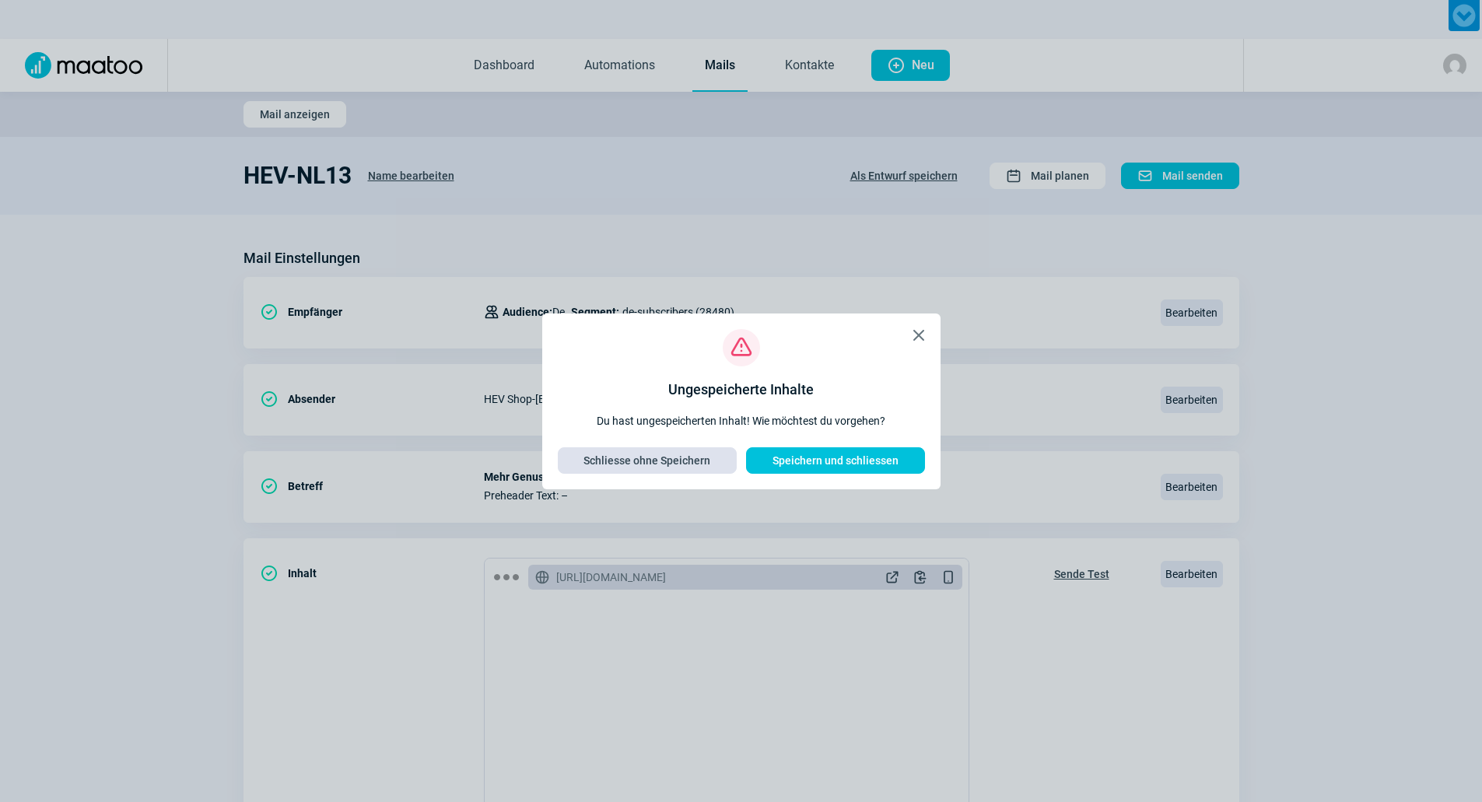
click at [641, 454] on span "Schliesse ohne Speichern" at bounding box center [646, 460] width 127 height 25
